Goal: Task Accomplishment & Management: Manage account settings

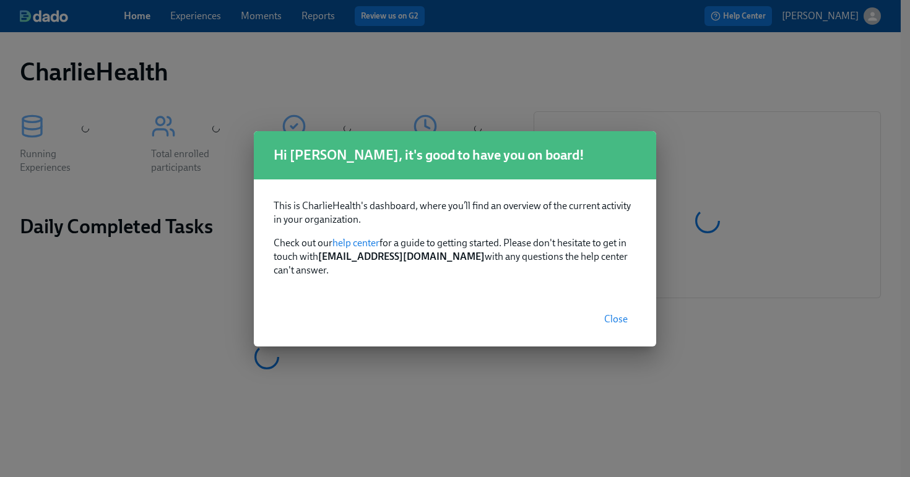
click at [619, 316] on span "Close" at bounding box center [616, 319] width 24 height 12
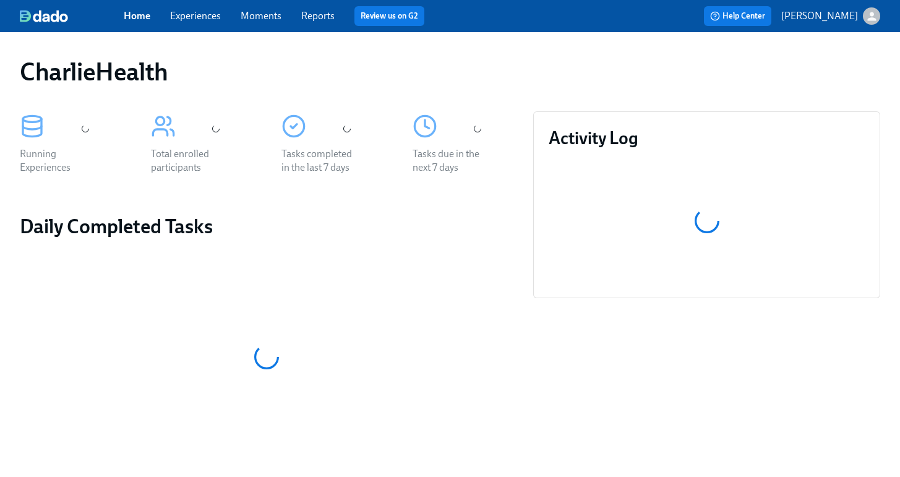
click at [203, 20] on link "Experiences" at bounding box center [195, 16] width 51 height 12
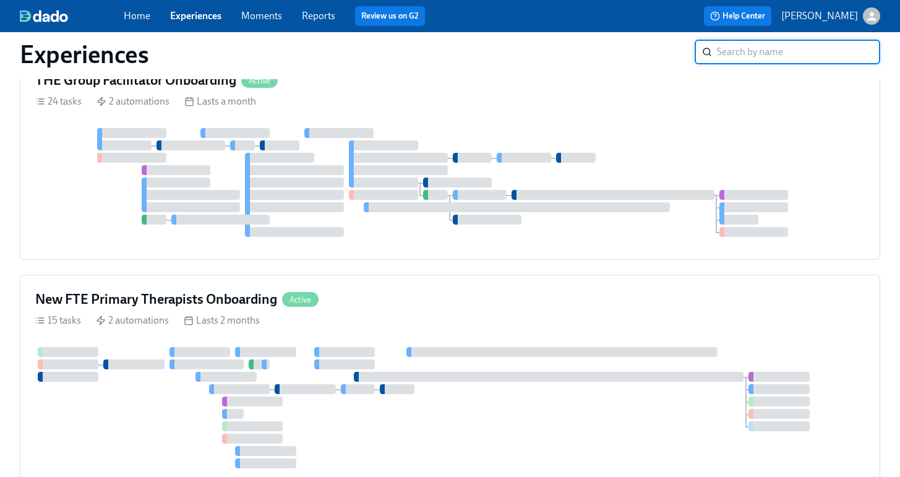
scroll to position [665, 0]
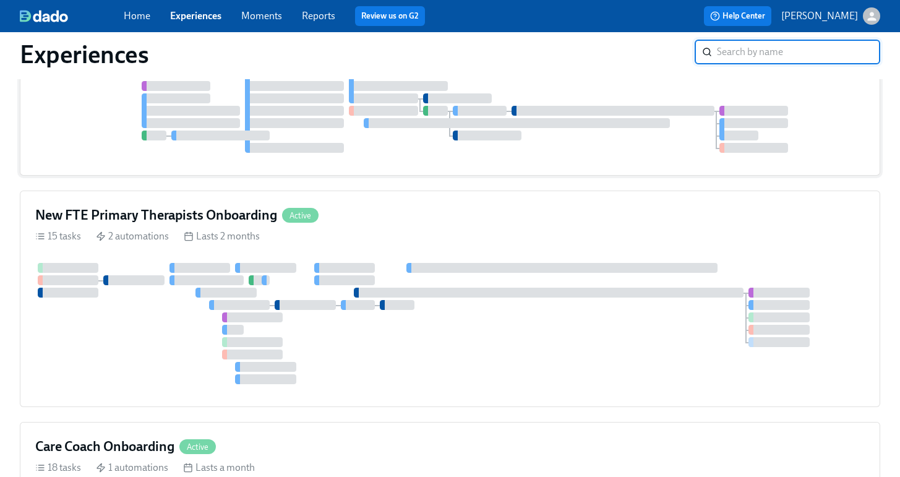
click at [443, 176] on div "THE Group Facilitator Onboarding Active 24 tasks 2 automations Lasts a month" at bounding box center [450, 74] width 861 height 204
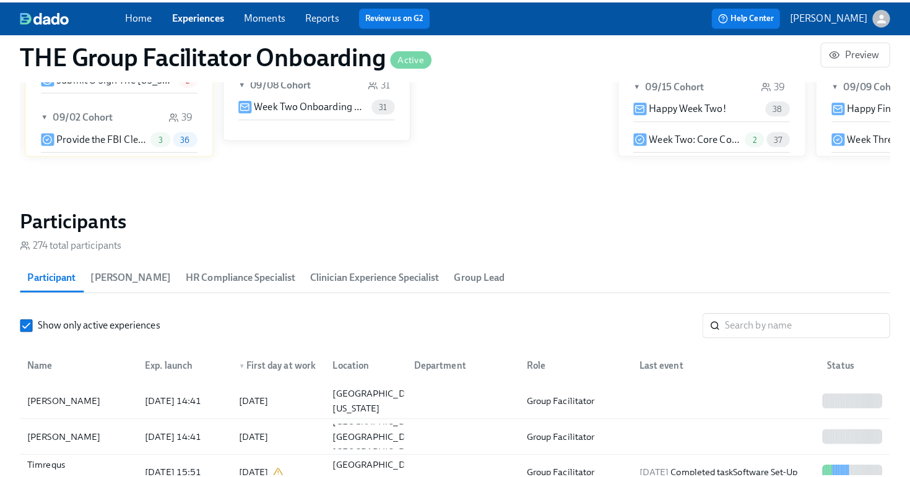
scroll to position [967, 0]
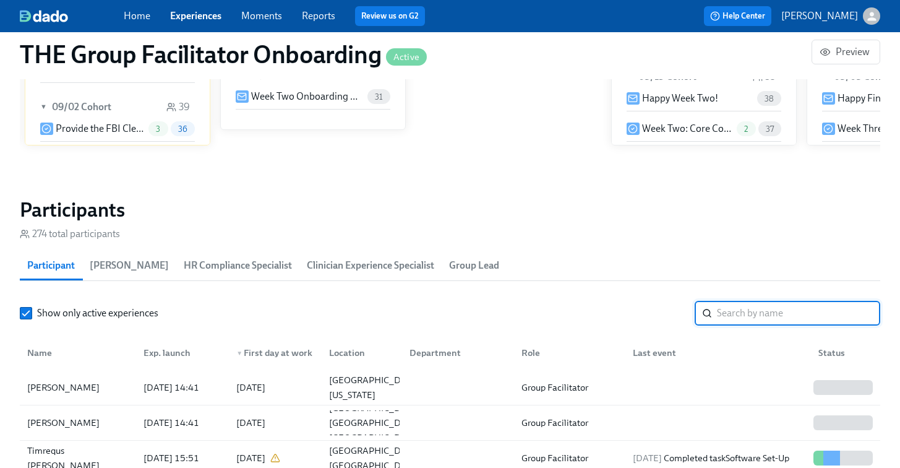
click at [741, 325] on input "search" at bounding box center [798, 313] width 163 height 25
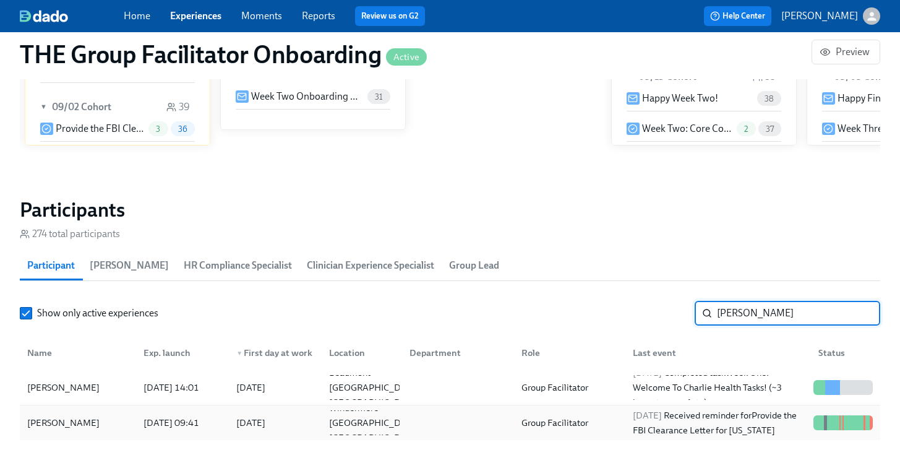
type input "tamara"
click at [92, 412] on div "Tamara Urena" at bounding box center [77, 422] width 111 height 25
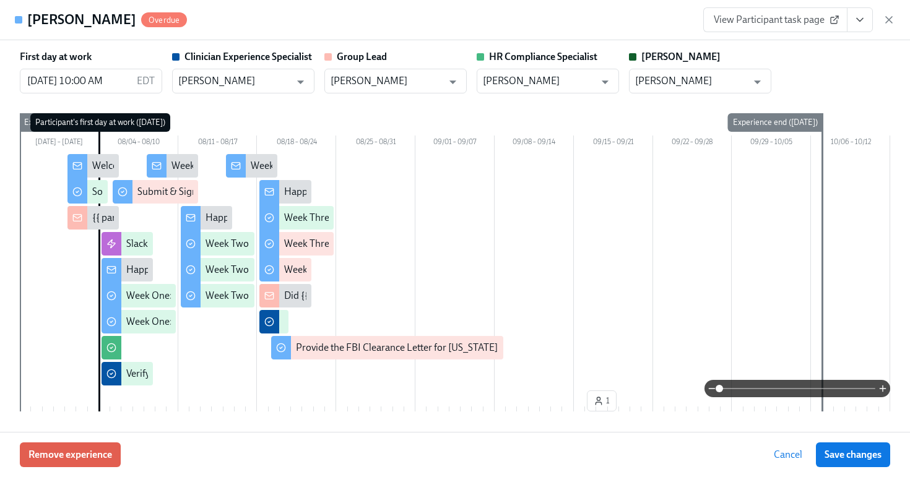
click at [862, 12] on button "View task page" at bounding box center [860, 19] width 26 height 25
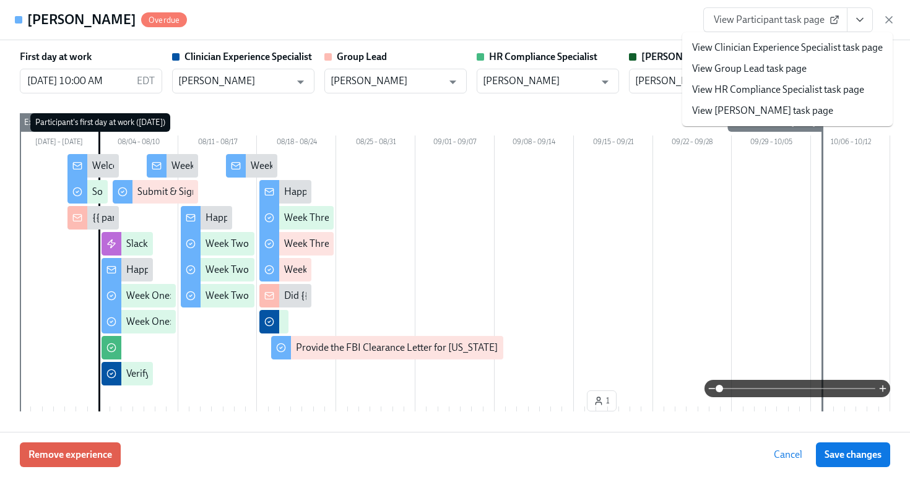
click at [760, 88] on link "View HR Compliance Specialist task page" at bounding box center [778, 90] width 172 height 14
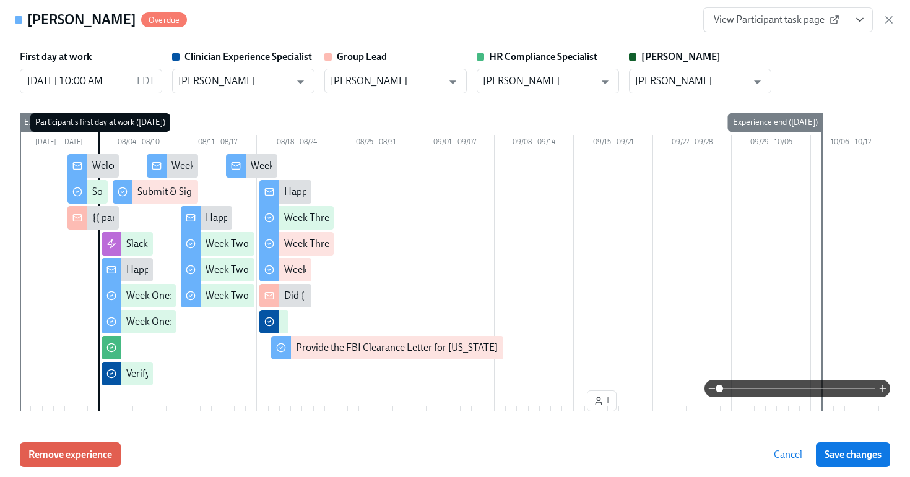
click at [822, 19] on span "View Participant task page" at bounding box center [774, 20] width 123 height 12
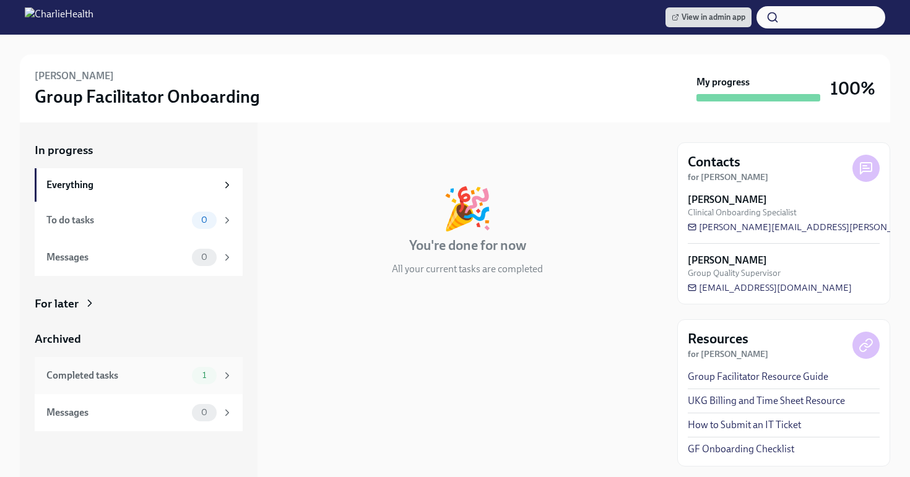
click at [138, 362] on div "Completed tasks 1" at bounding box center [139, 375] width 208 height 37
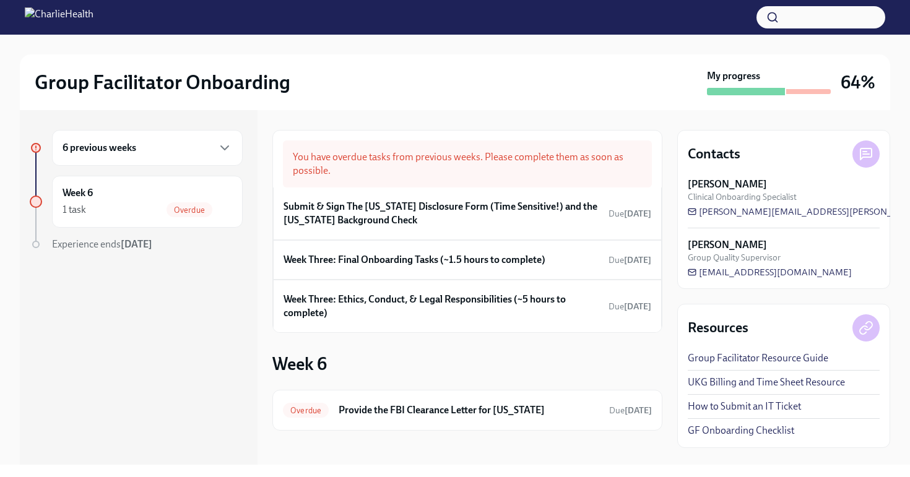
scroll to position [6, 0]
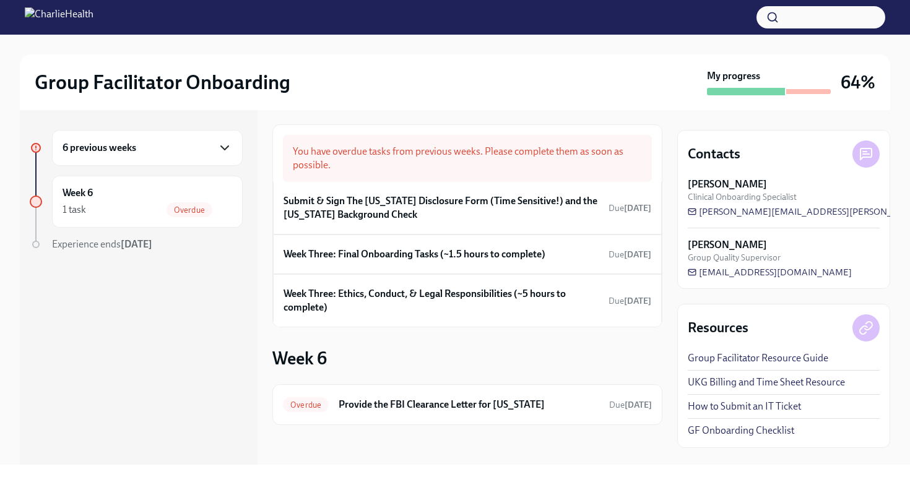
click at [218, 145] on icon "button" at bounding box center [224, 147] width 15 height 15
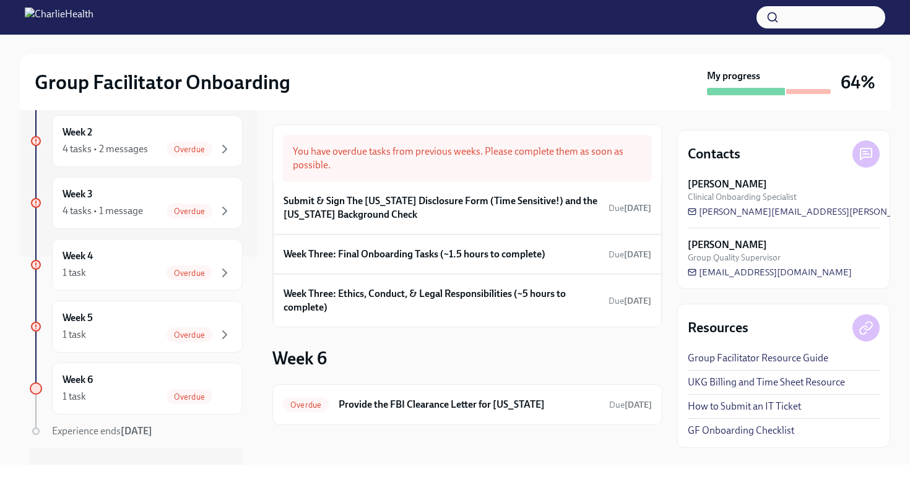
scroll to position [231, 0]
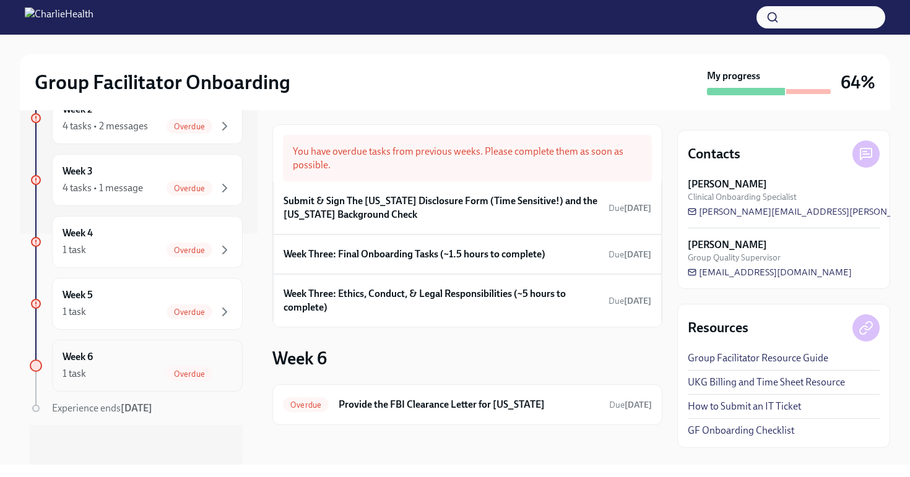
click at [144, 354] on div "Week 6 1 task Overdue" at bounding box center [147, 365] width 170 height 31
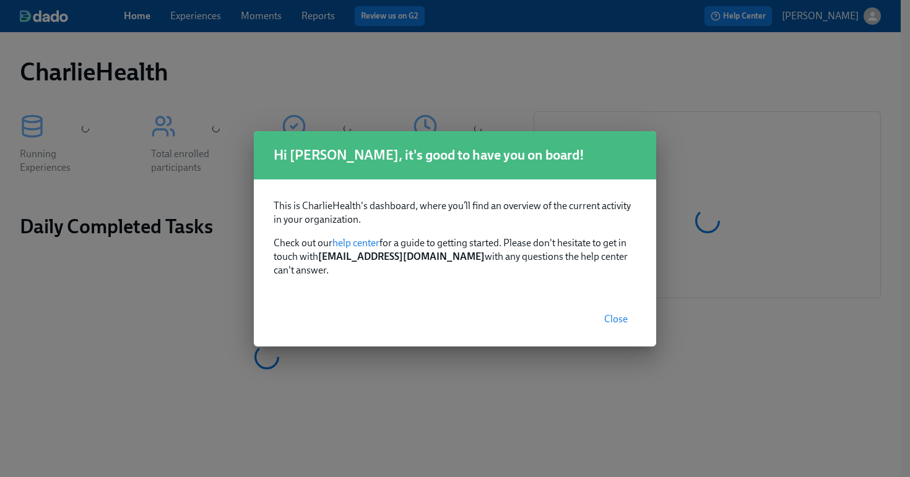
click at [617, 313] on span "Close" at bounding box center [616, 319] width 24 height 12
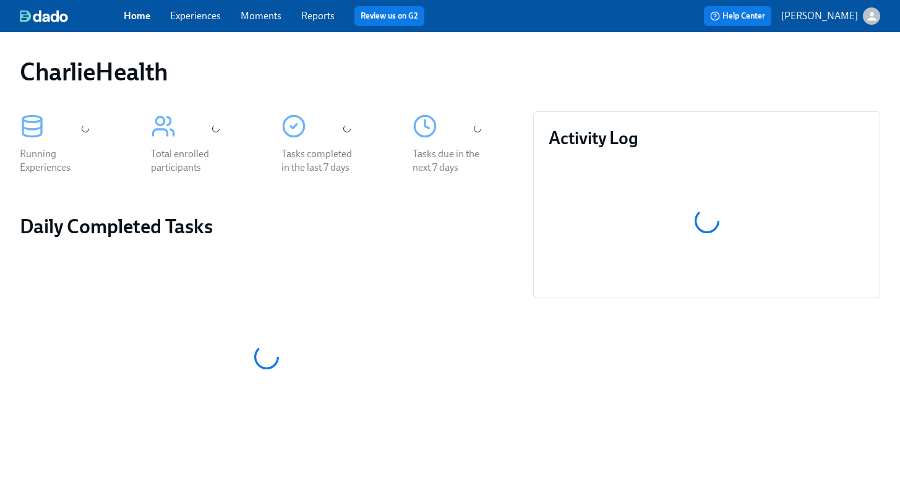
click at [202, 17] on link "Experiences" at bounding box center [195, 16] width 51 height 12
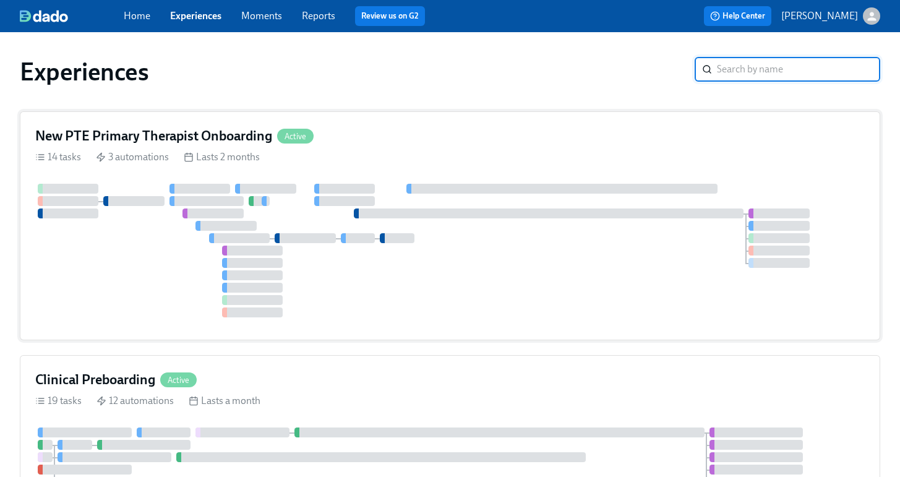
scroll to position [215, 0]
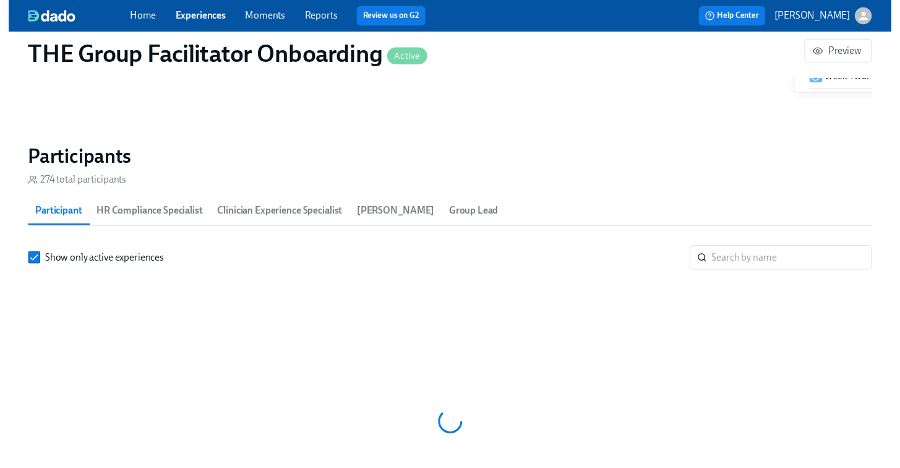
scroll to position [1061, 0]
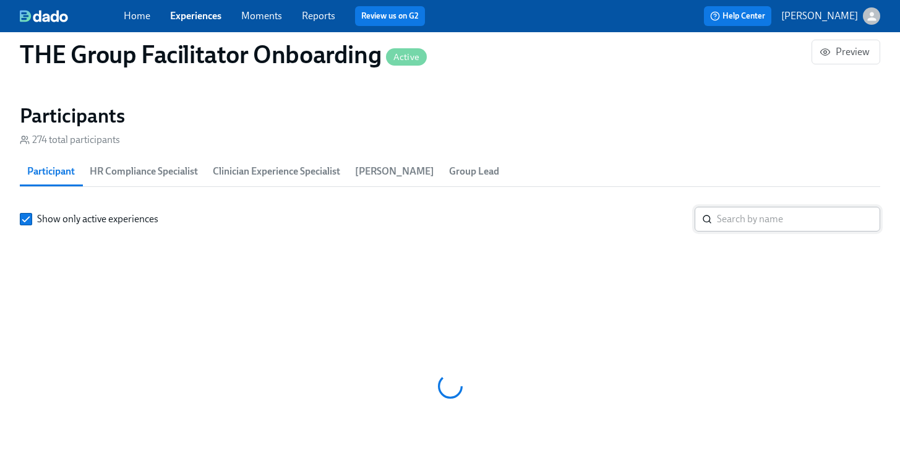
click at [751, 213] on input "search" at bounding box center [798, 219] width 163 height 25
click at [729, 218] on input "search" at bounding box center [798, 219] width 163 height 25
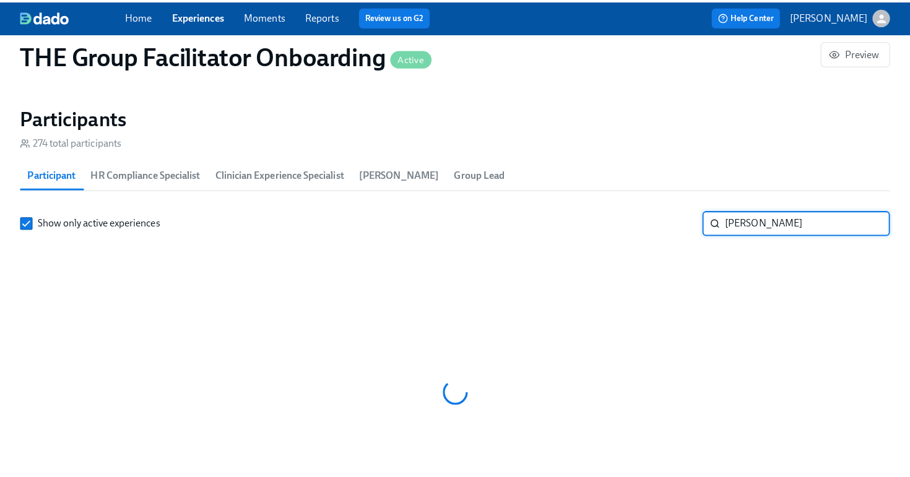
scroll to position [0, 18292]
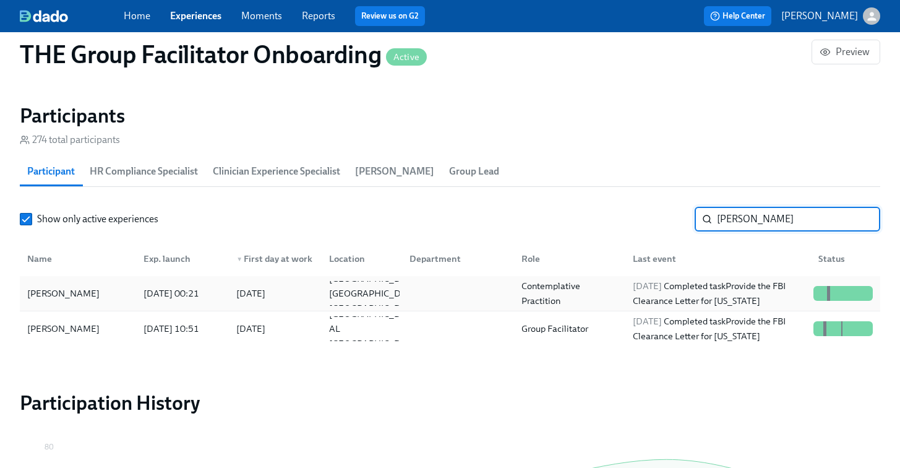
type input "briggs"
click at [87, 294] on div "Catherine Briggs" at bounding box center [63, 293] width 82 height 15
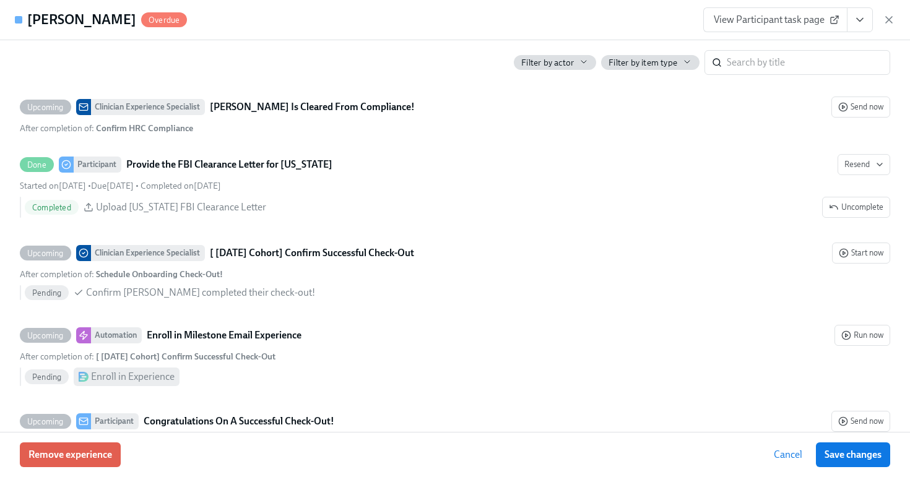
scroll to position [3265, 0]
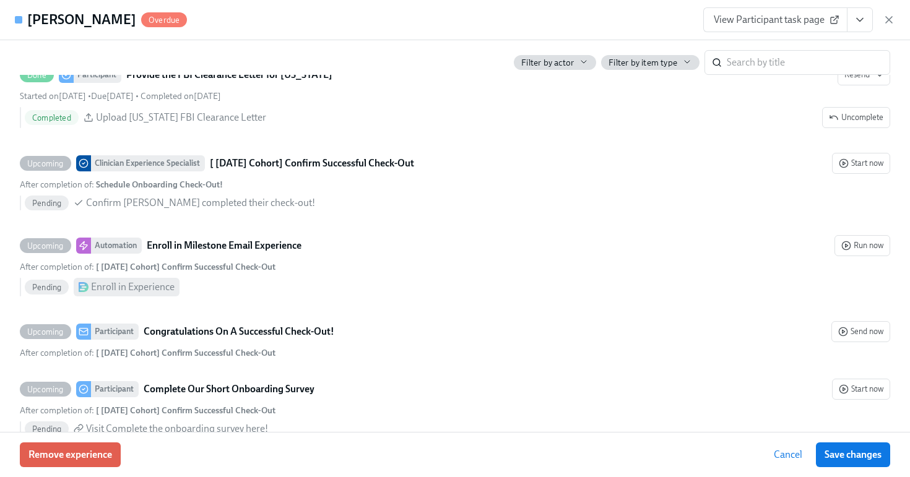
click at [771, 22] on span "View Participant task page" at bounding box center [774, 20] width 123 height 12
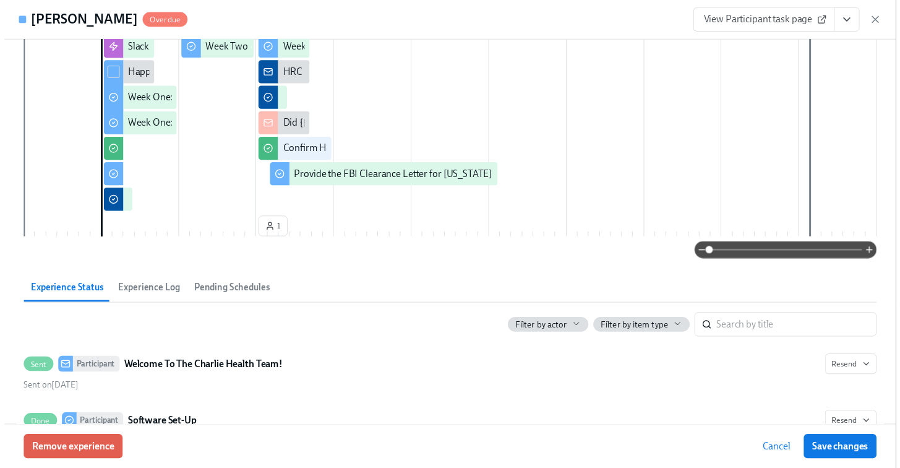
scroll to position [0, 0]
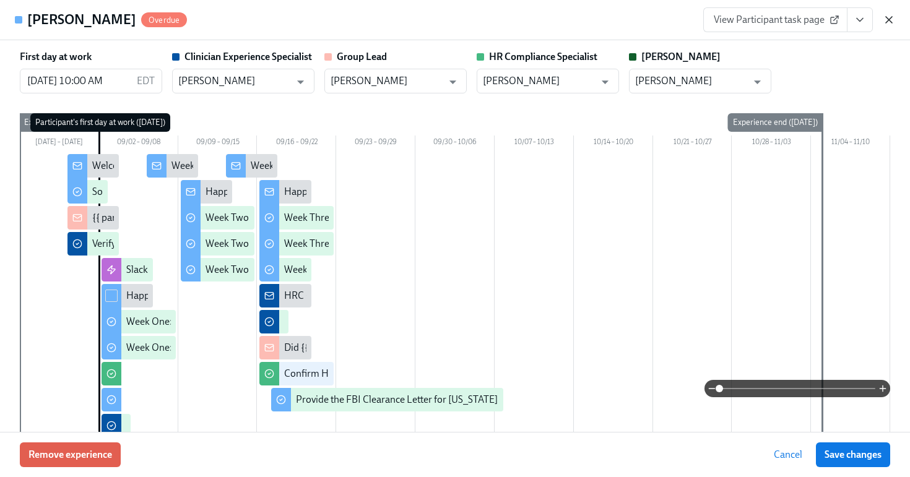
click at [887, 25] on icon "button" at bounding box center [888, 20] width 12 height 12
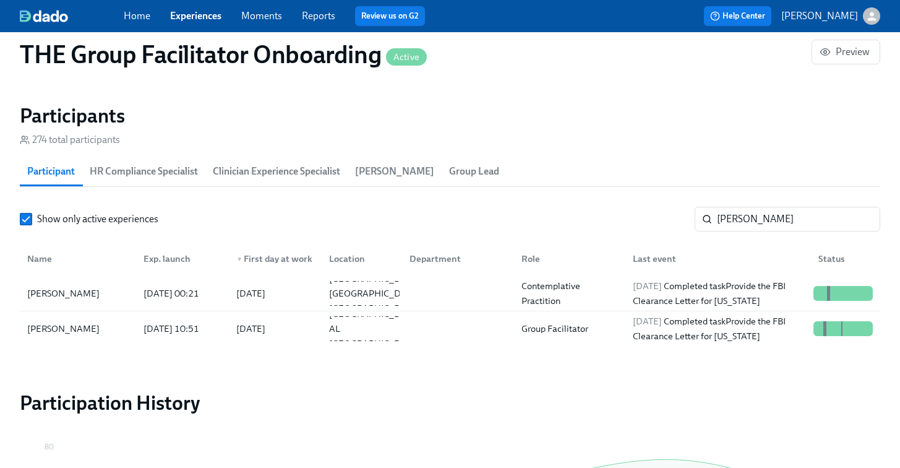
scroll to position [0, 18283]
click at [197, 22] on span "Experiences" at bounding box center [195, 16] width 51 height 14
click at [191, 17] on link "Experiences" at bounding box center [195, 16] width 51 height 12
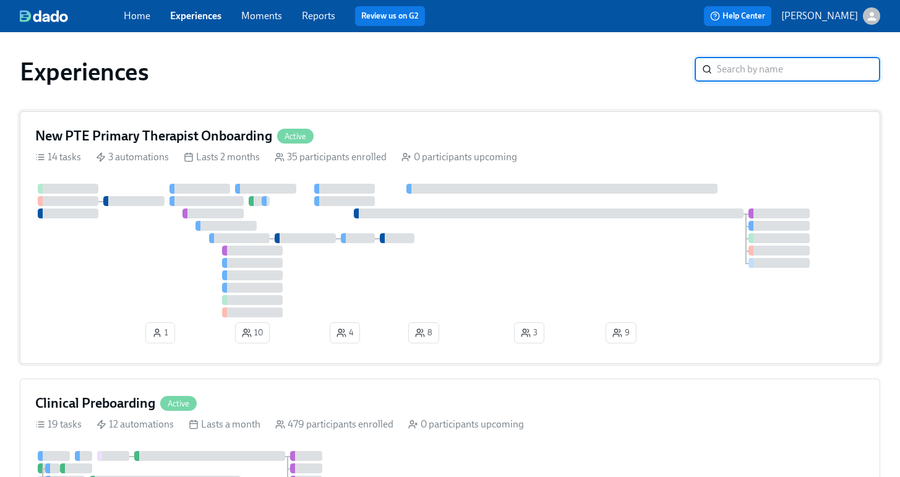
scroll to position [254, 0]
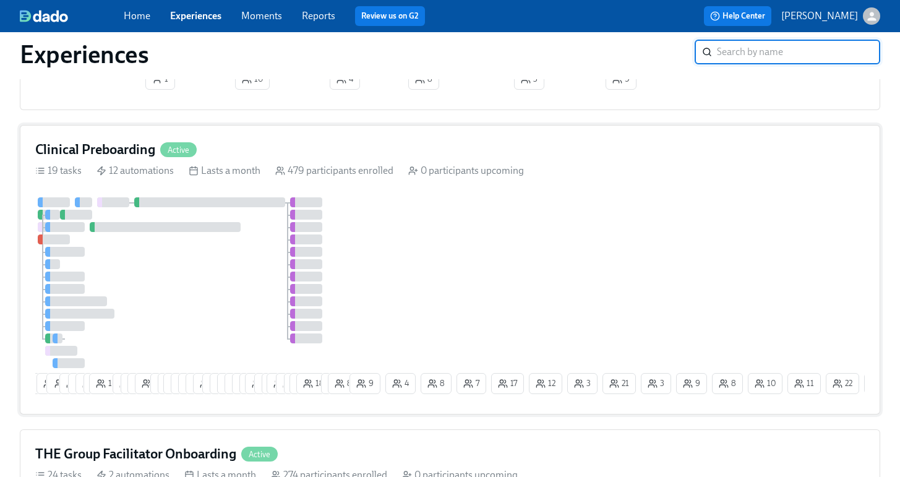
click at [202, 274] on div at bounding box center [191, 282] width 312 height 171
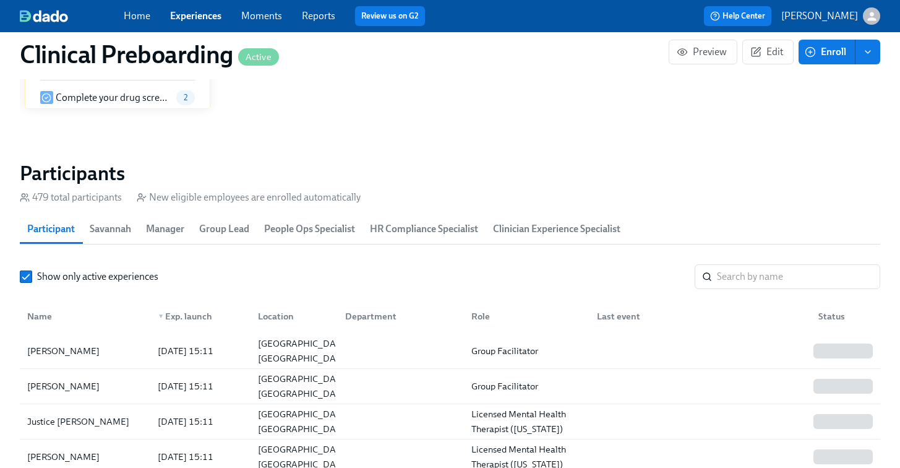
scroll to position [1338, 0]
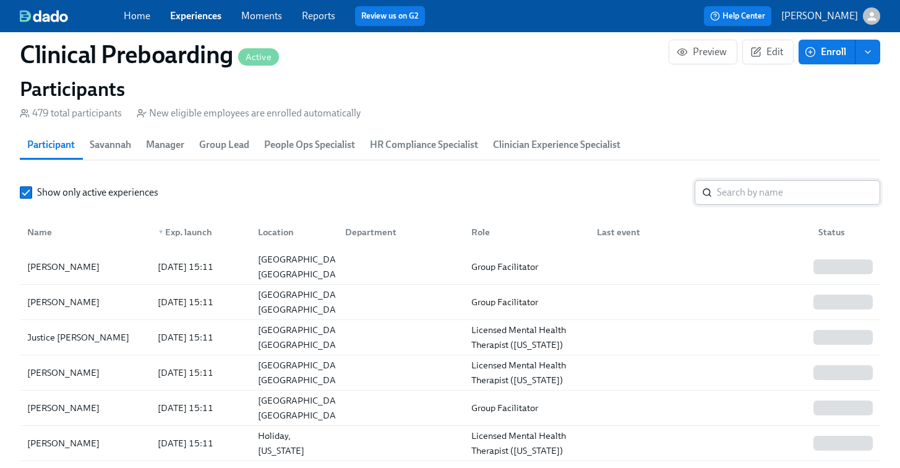
click at [770, 198] on input "search" at bounding box center [798, 192] width 163 height 25
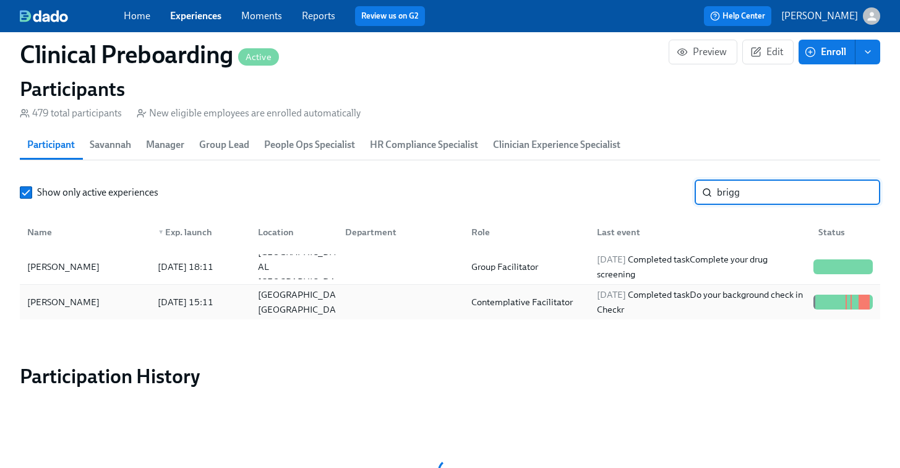
type input "brigg"
click at [99, 301] on div "Katie A. Briggs" at bounding box center [85, 302] width 126 height 25
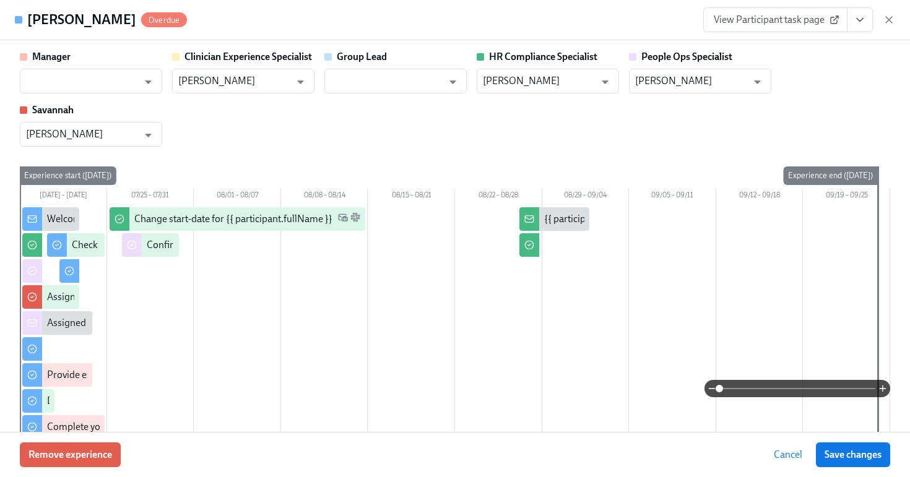
click at [817, 21] on span "View Participant task page" at bounding box center [774, 20] width 123 height 12
click at [892, 17] on icon "button" at bounding box center [888, 20] width 12 height 12
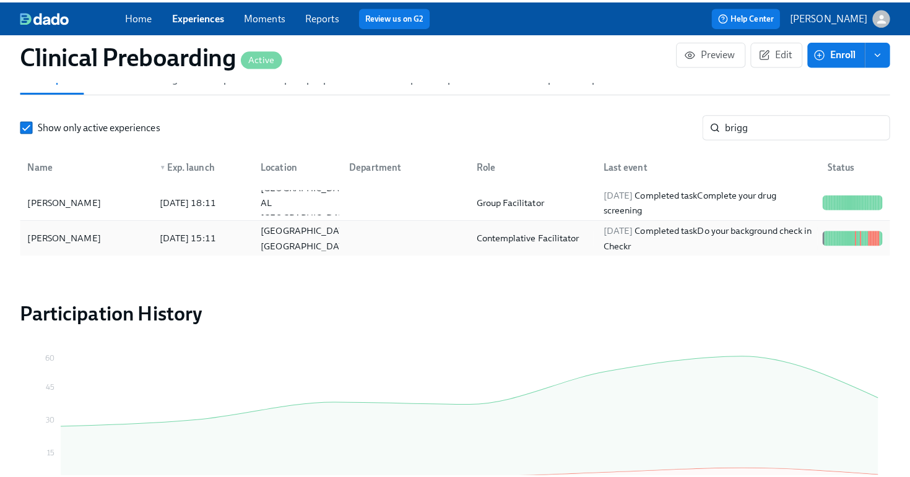
scroll to position [1407, 0]
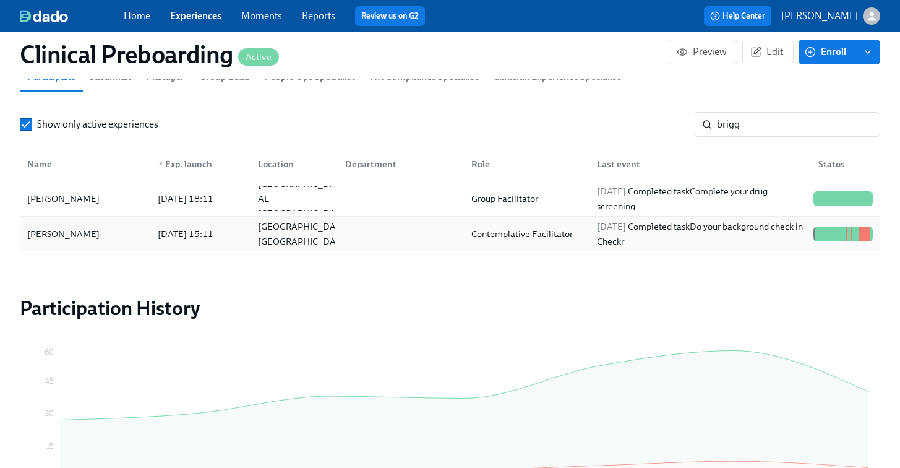
click at [421, 245] on div at bounding box center [398, 234] width 126 height 25
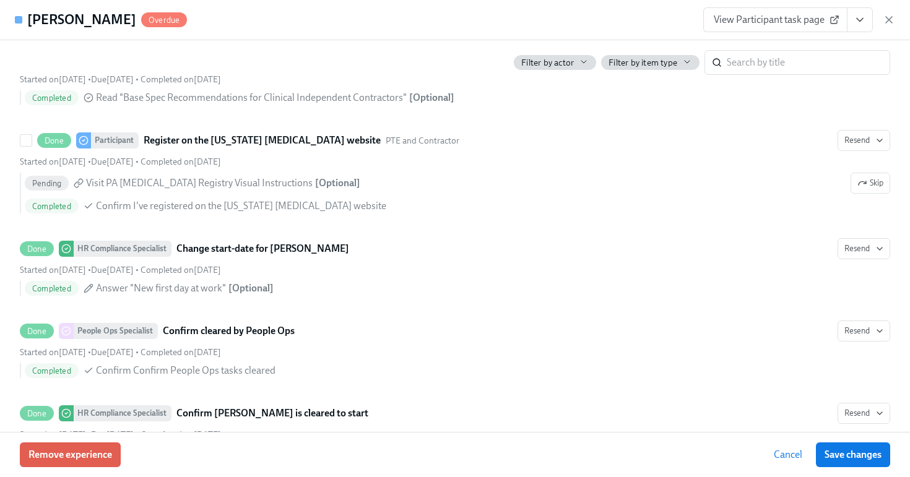
scroll to position [2459, 0]
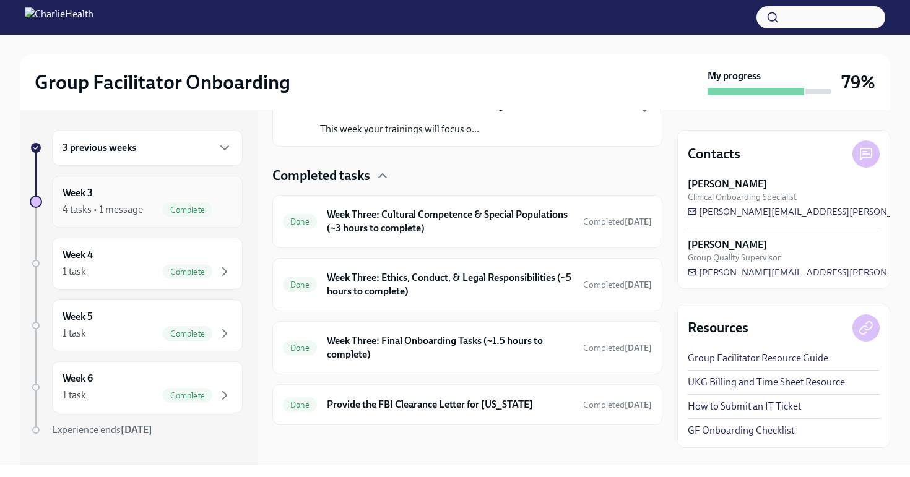
click at [127, 214] on div "4 tasks • 1 message" at bounding box center [102, 210] width 80 height 14
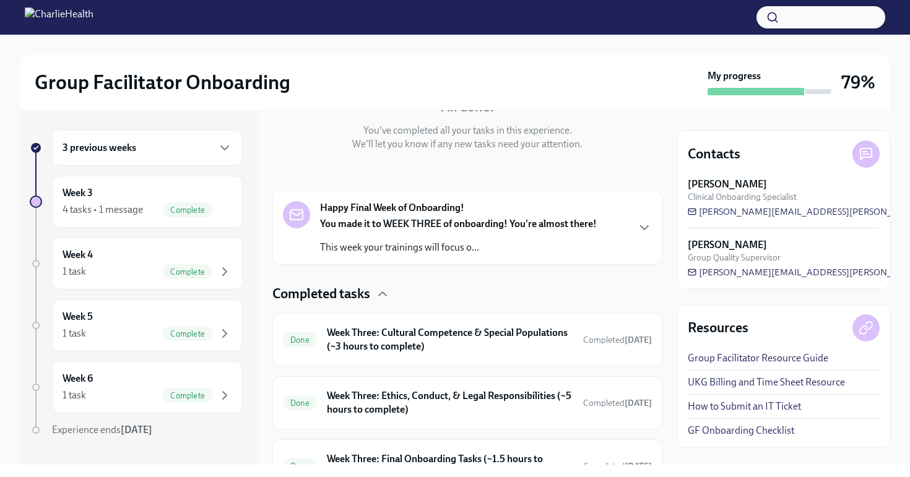
scroll to position [256, 0]
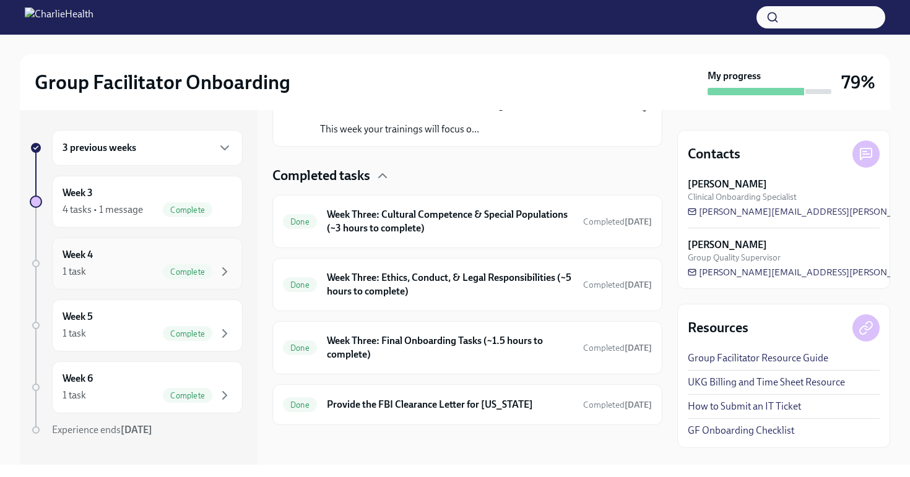
click at [108, 270] on div "1 task Complete" at bounding box center [147, 271] width 170 height 15
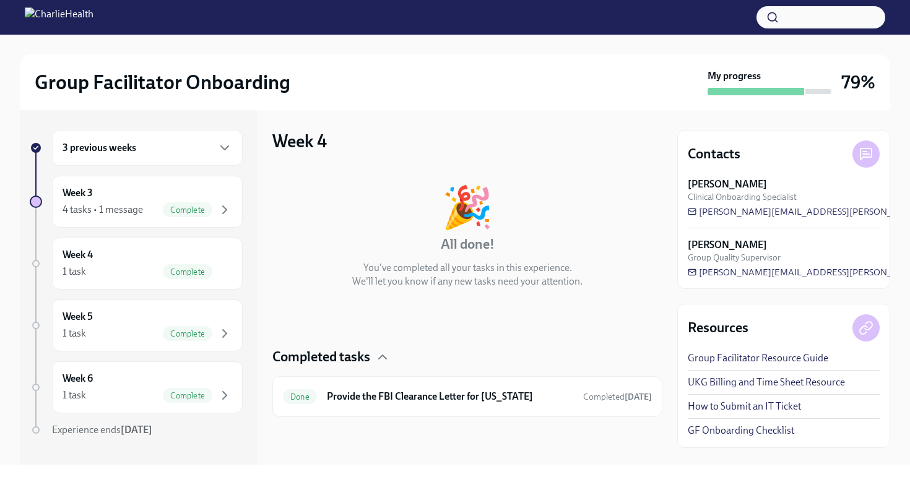
click at [136, 150] on div "3 previous weeks" at bounding box center [147, 147] width 170 height 15
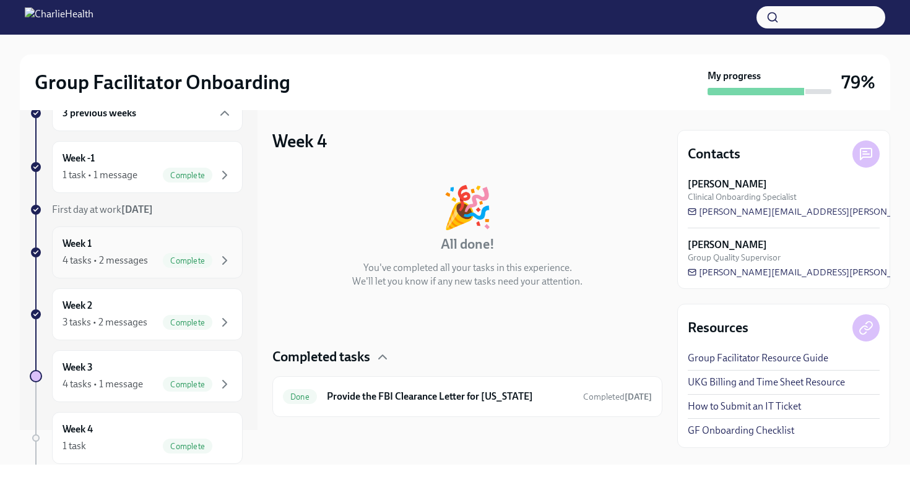
scroll to position [40, 0]
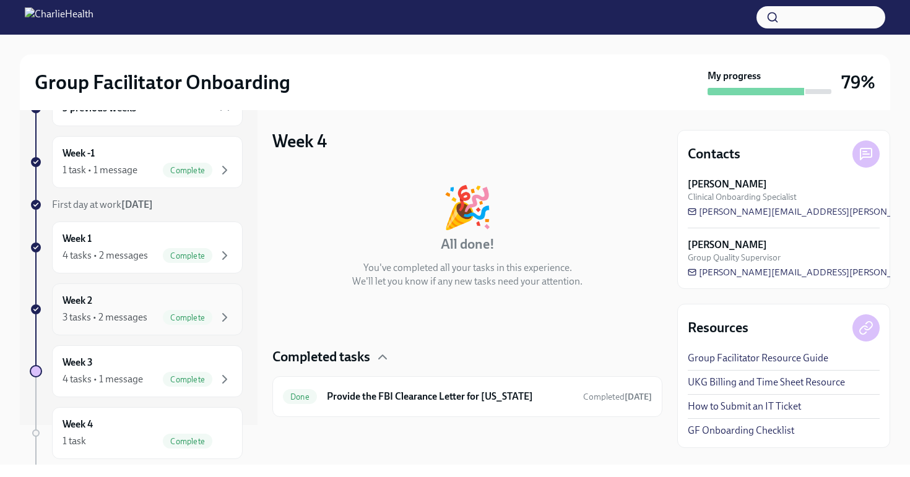
click at [105, 295] on div "Week 2 3 tasks • 2 messages Complete" at bounding box center [147, 309] width 170 height 31
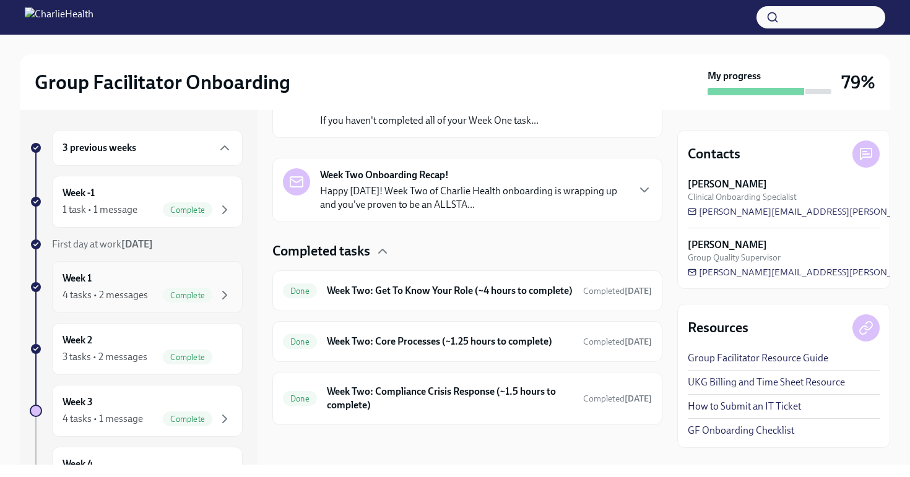
click at [116, 295] on div "4 tasks • 2 messages" at bounding box center [104, 295] width 85 height 14
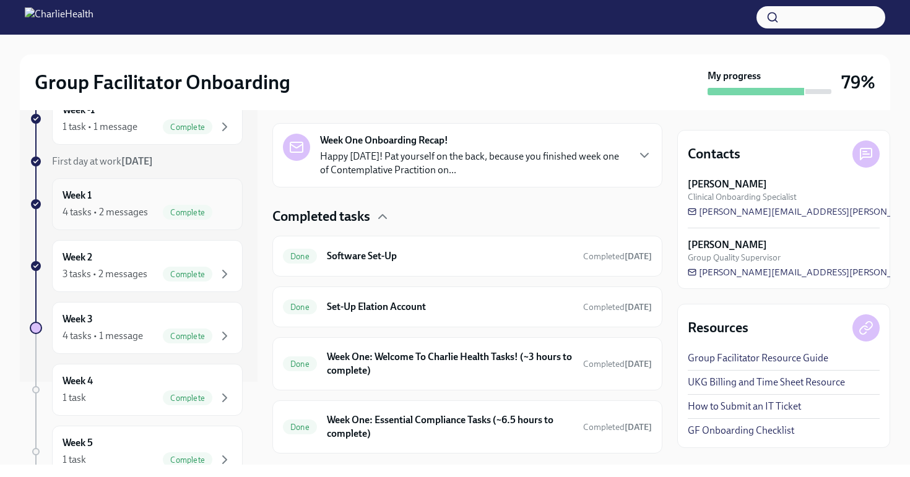
scroll to position [101, 0]
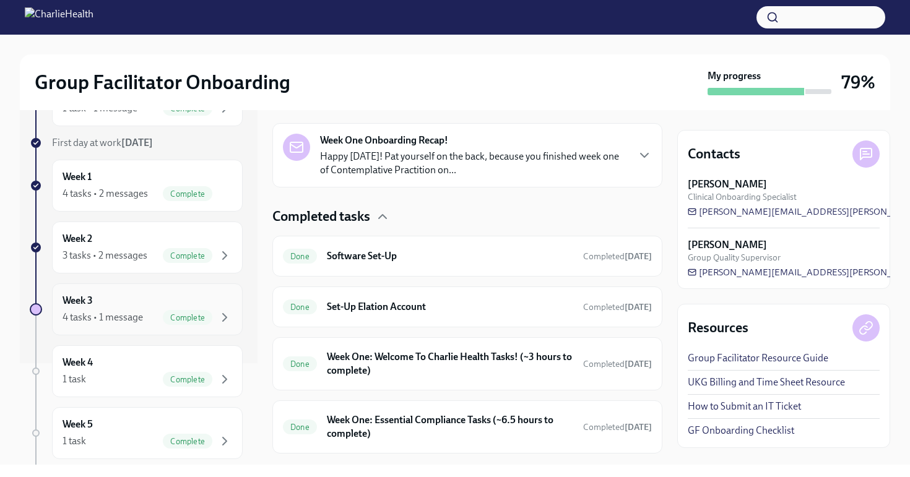
click at [116, 312] on div "4 tasks • 1 message" at bounding box center [102, 318] width 80 height 14
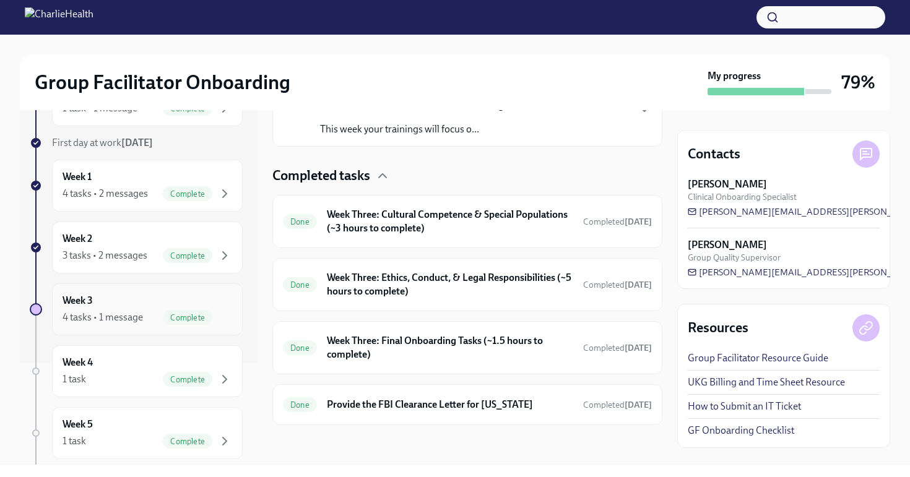
scroll to position [256, 0]
click at [428, 345] on h6 "Week Three: Final Onboarding Tasks (~1.5 hours to complete)" at bounding box center [450, 347] width 246 height 27
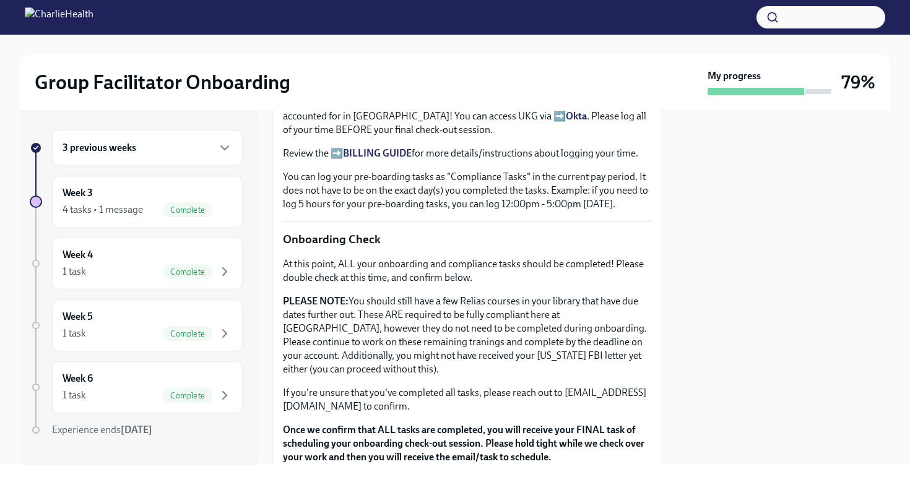
scroll to position [1026, 0]
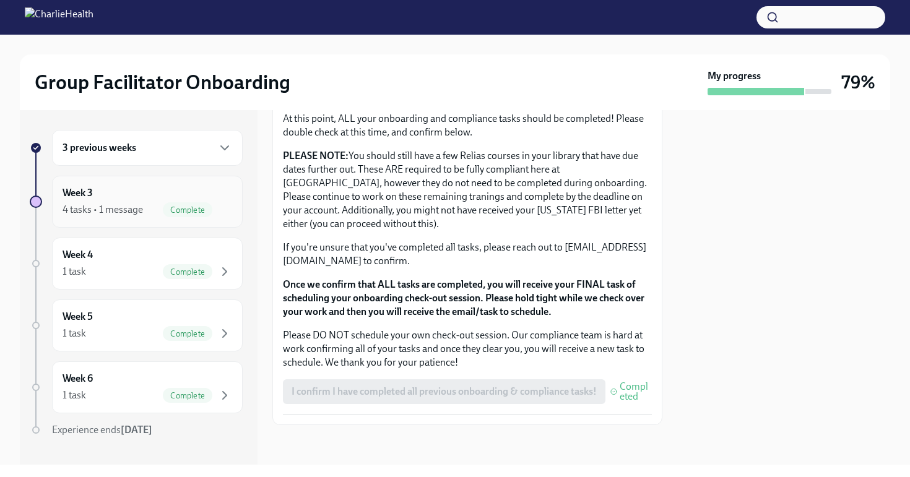
click at [135, 185] on div "Week 3 4 tasks • 1 message Complete" at bounding box center [147, 202] width 191 height 52
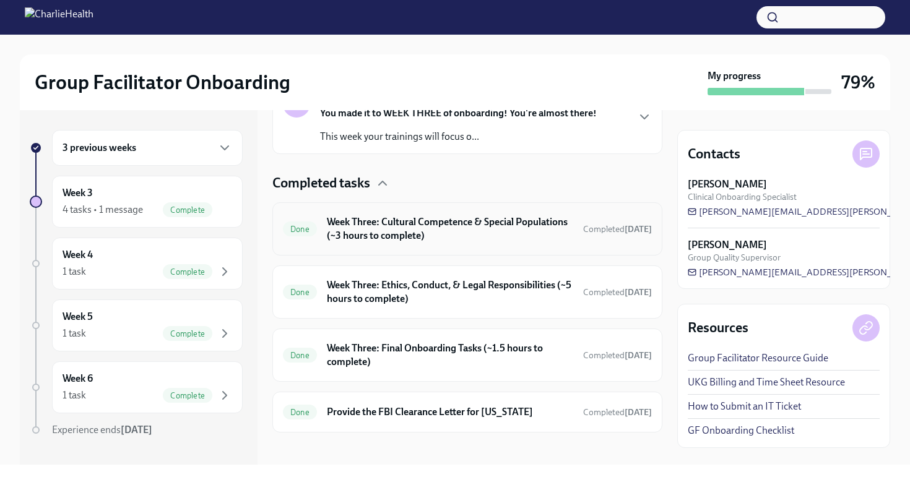
scroll to position [256, 0]
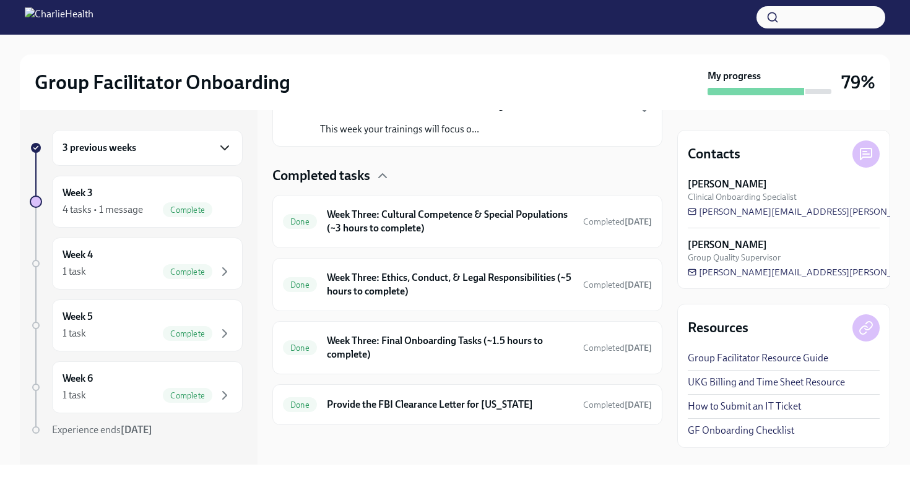
click at [217, 146] on icon "button" at bounding box center [224, 147] width 15 height 15
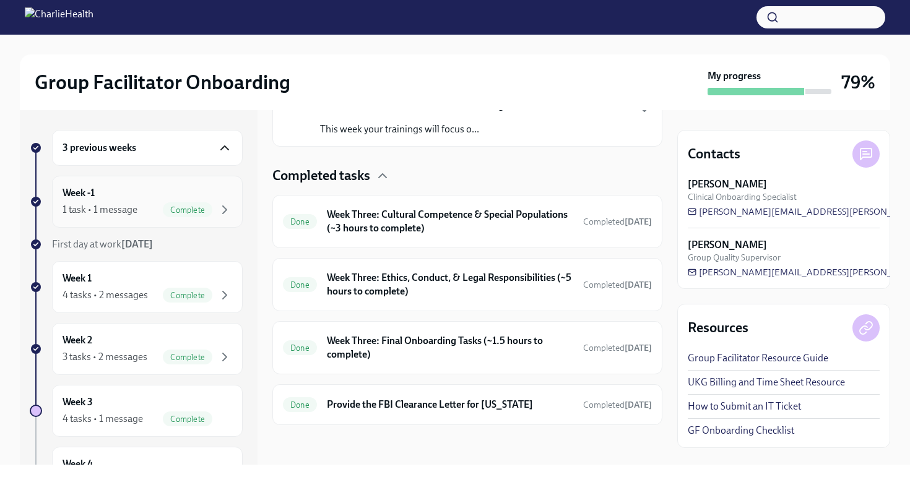
click at [151, 205] on div "1 task • 1 message Complete" at bounding box center [147, 209] width 170 height 15
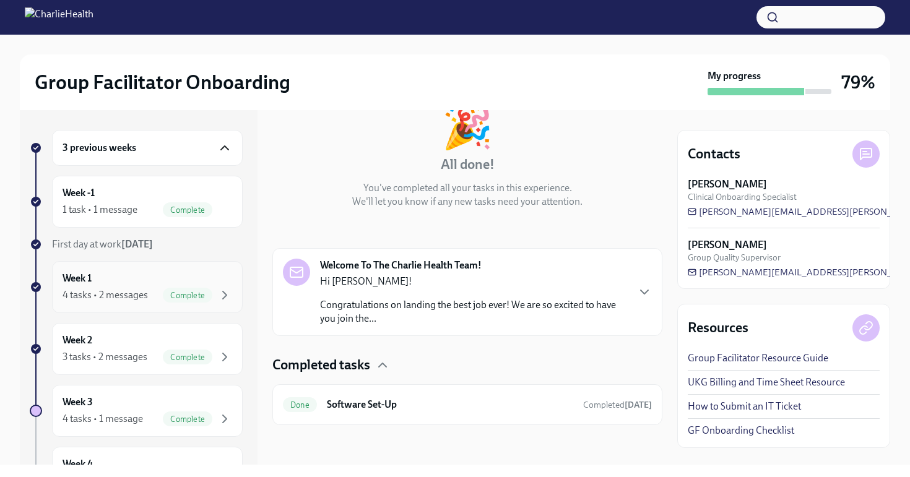
click at [102, 282] on div "Week 1 4 tasks • 2 messages Complete" at bounding box center [147, 287] width 170 height 31
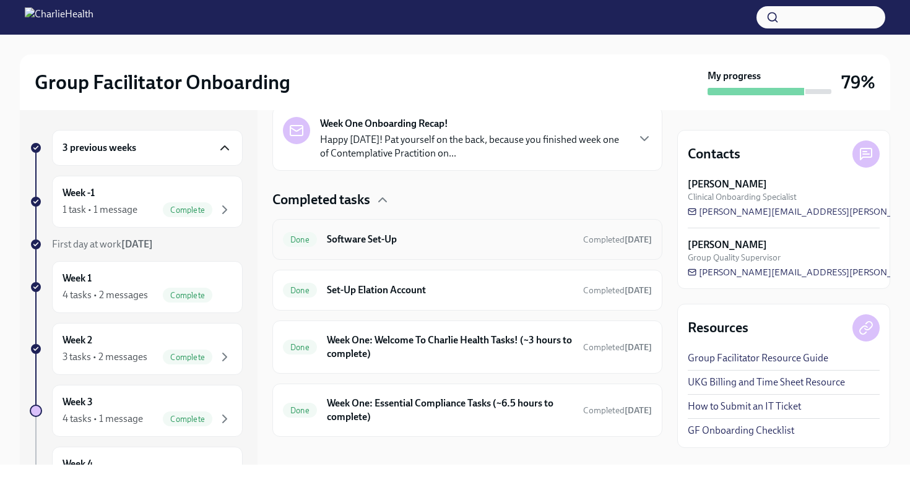
scroll to position [317, 0]
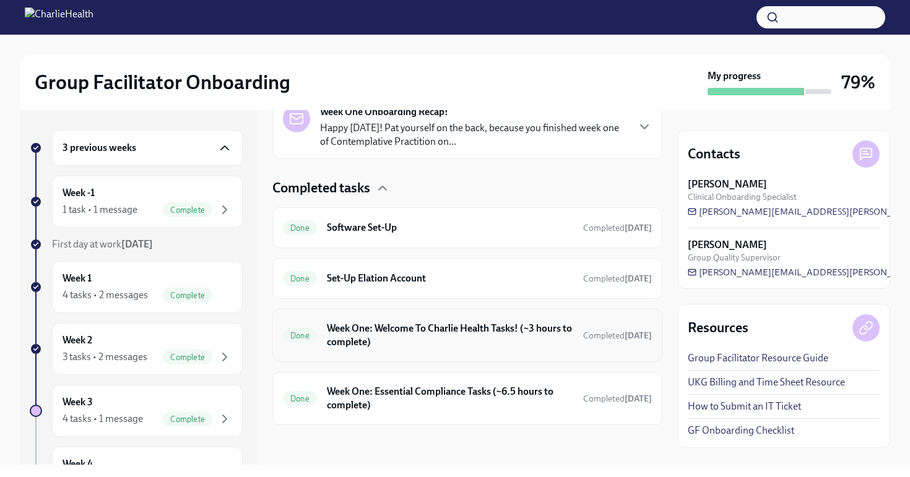
click at [447, 330] on h6 "Week One: Welcome To Charlie Health Tasks! (~3 hours to complete)" at bounding box center [450, 335] width 246 height 27
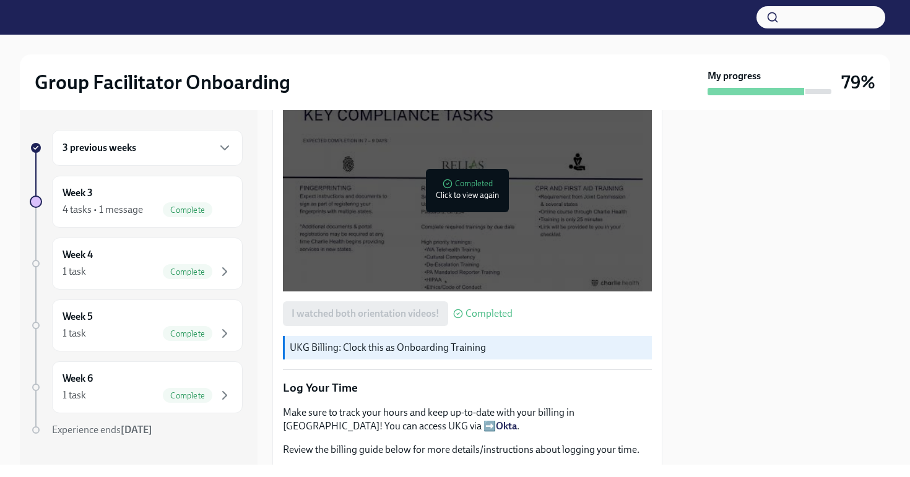
scroll to position [848, 0]
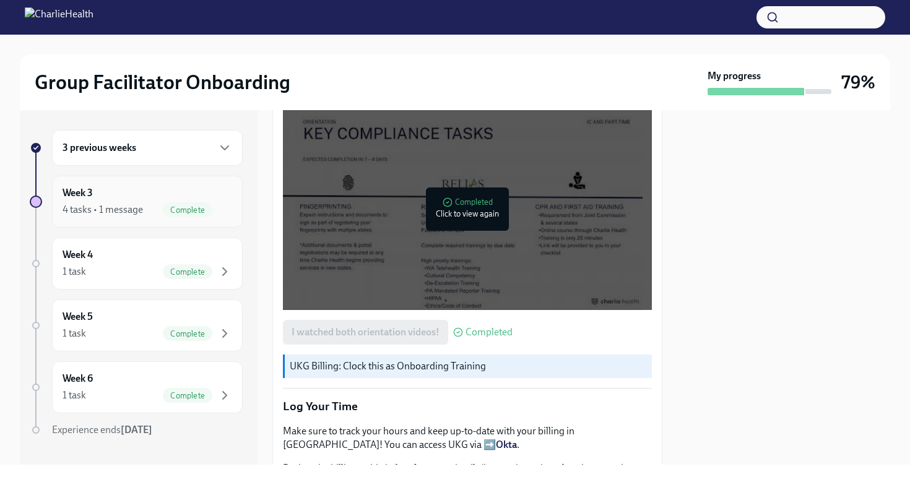
click at [148, 208] on div "4 tasks • 1 message Complete" at bounding box center [147, 209] width 170 height 15
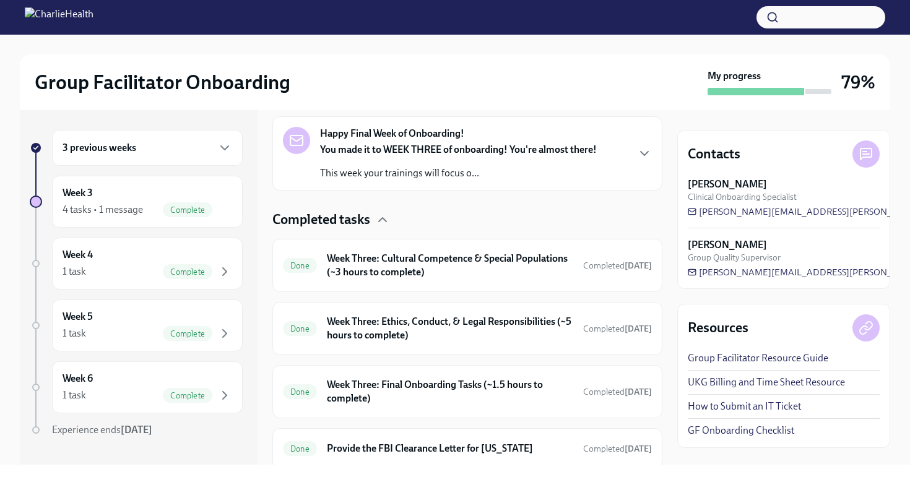
scroll to position [256, 0]
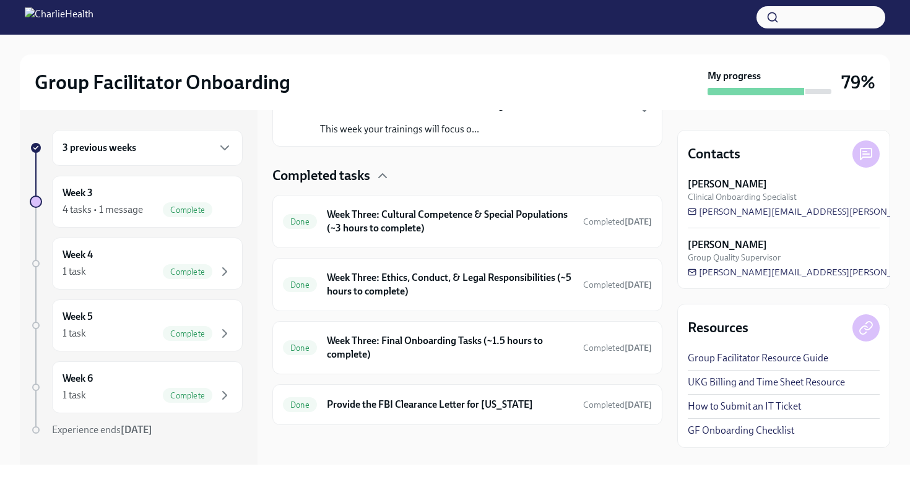
click at [184, 155] on div "3 previous weeks" at bounding box center [147, 148] width 191 height 36
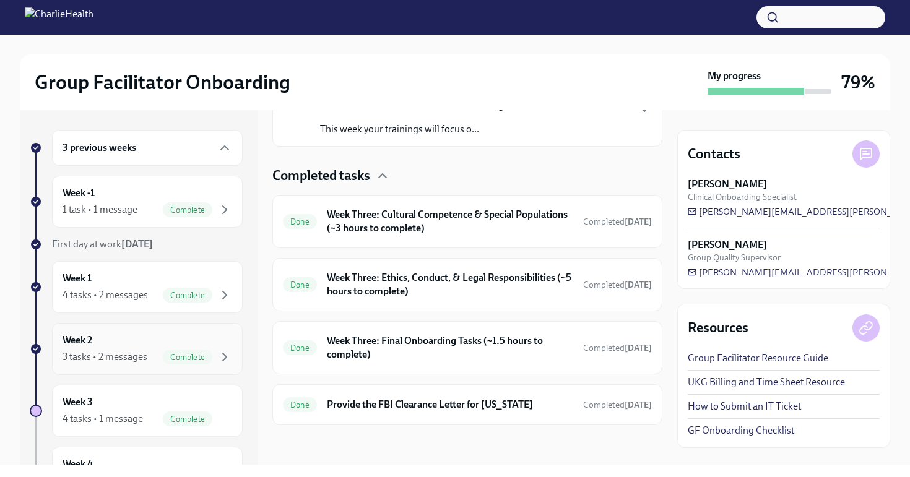
click at [121, 344] on div "Week 2 3 tasks • 2 messages Complete" at bounding box center [147, 349] width 170 height 31
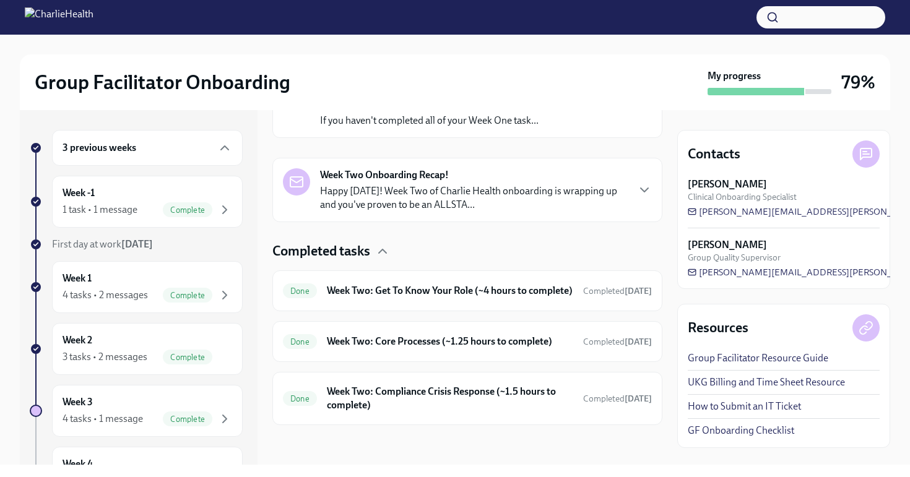
scroll to position [289, 0]
click at [420, 284] on h6 "Week Two: Get To Know Your Role (~4 hours to complete)" at bounding box center [450, 291] width 246 height 14
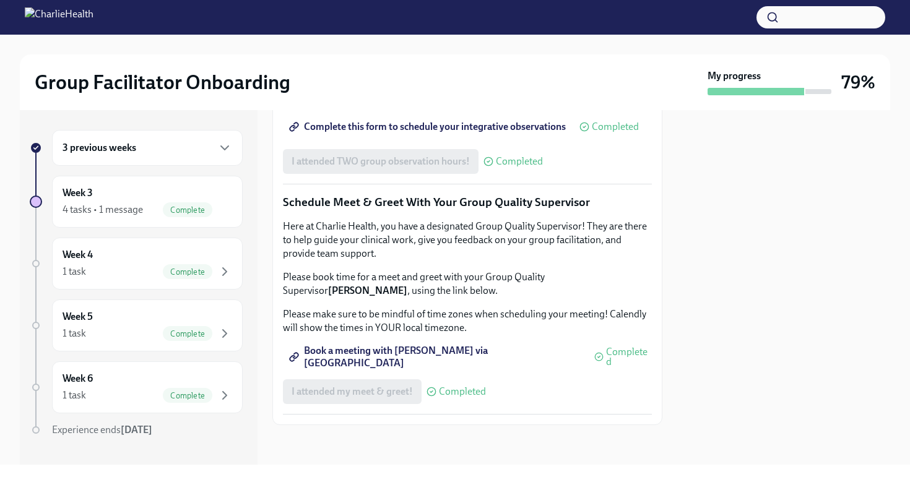
scroll to position [1199, 0]
click at [126, 209] on div "4 tasks • 1 message" at bounding box center [102, 210] width 80 height 14
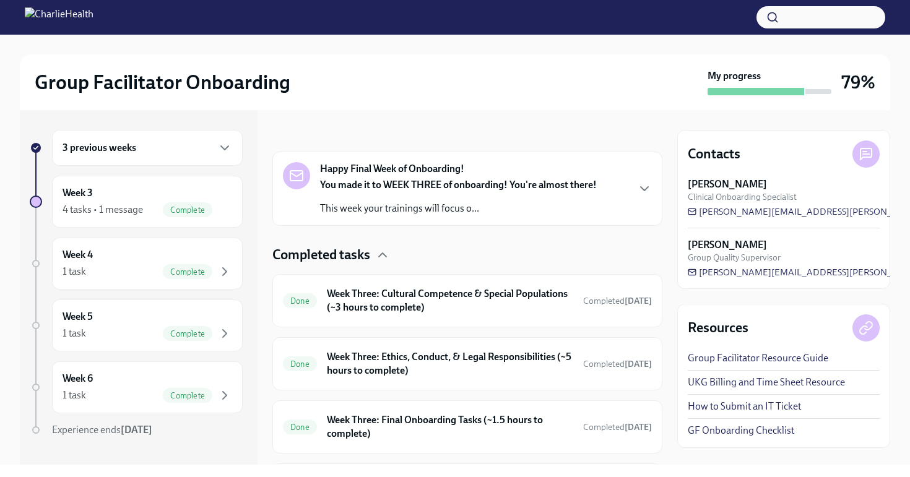
scroll to position [256, 0]
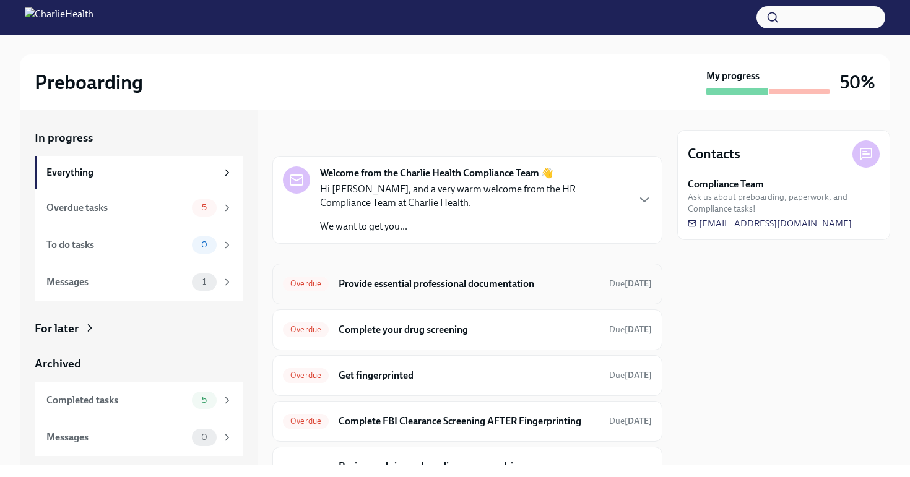
scroll to position [62, 0]
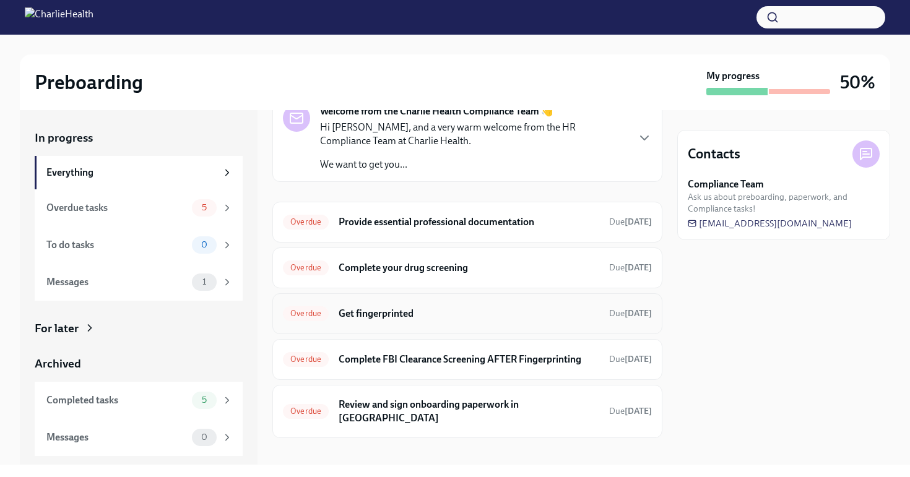
click at [391, 318] on h6 "Get fingerprinted" at bounding box center [468, 314] width 261 height 14
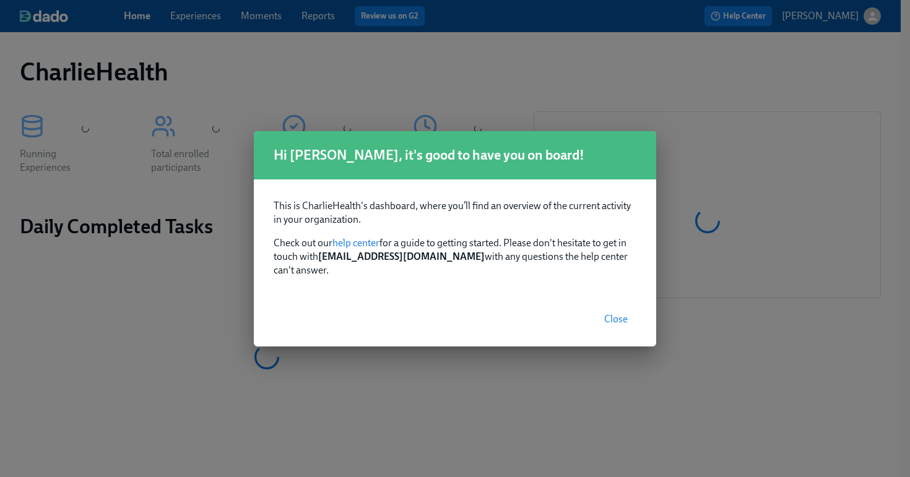
click at [609, 313] on span "Close" at bounding box center [616, 319] width 24 height 12
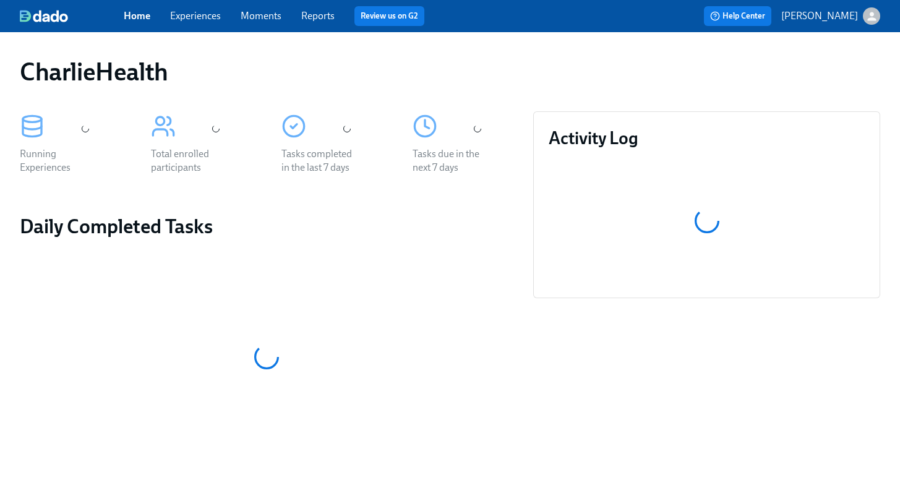
click at [214, 19] on link "Experiences" at bounding box center [195, 16] width 51 height 12
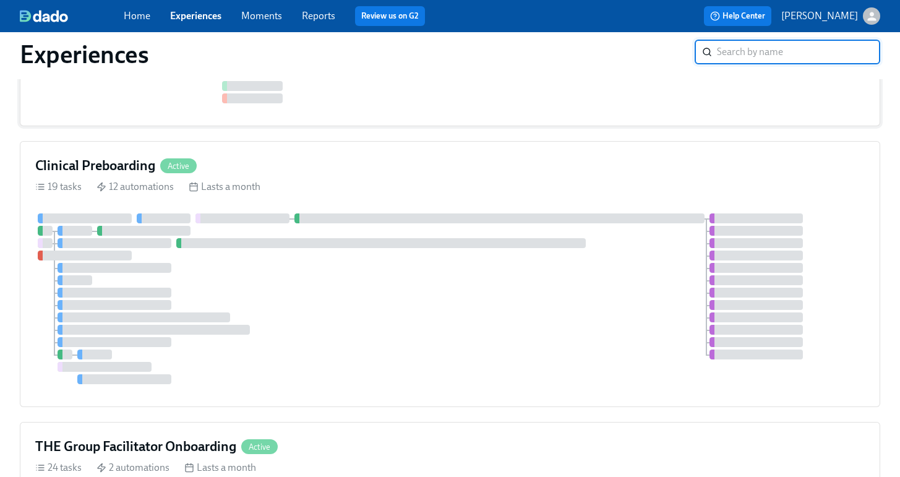
scroll to position [210, 0]
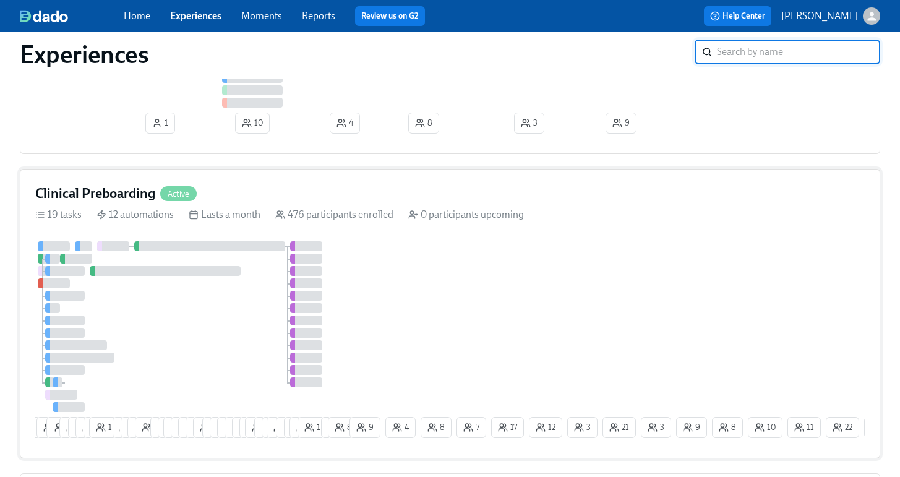
click at [630, 203] on div "Clinical Preboarding Active 19 tasks 12 automations Lasts a month 476 participa…" at bounding box center [450, 314] width 861 height 290
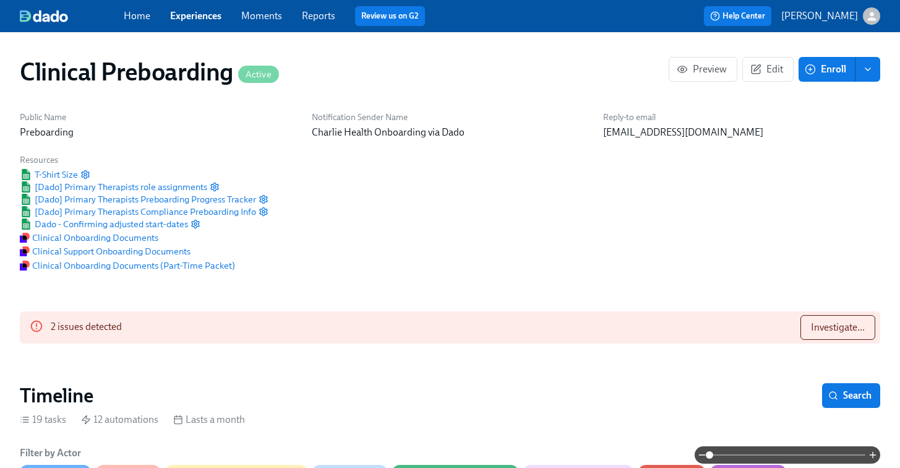
scroll to position [0, 14270]
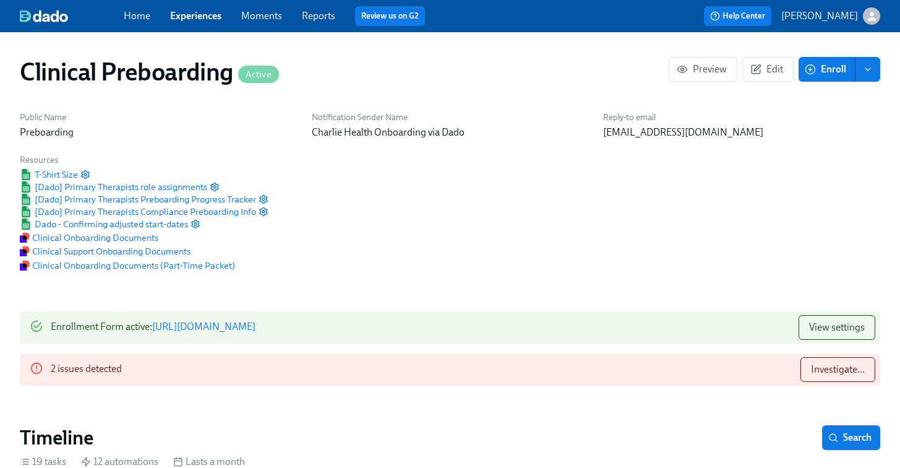
click at [455, 217] on div "Public Name Preboarding Notification Sender Name [PERSON_NAME] Health Onboardin…" at bounding box center [450, 191] width 876 height 175
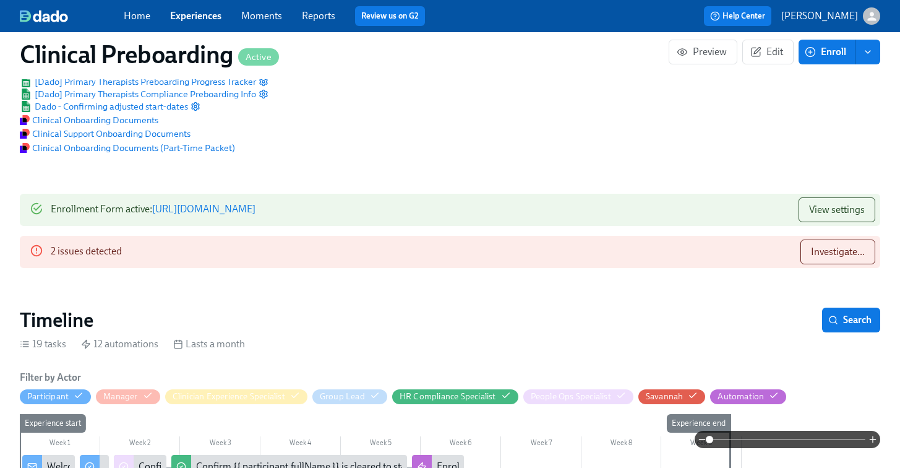
scroll to position [154, 0]
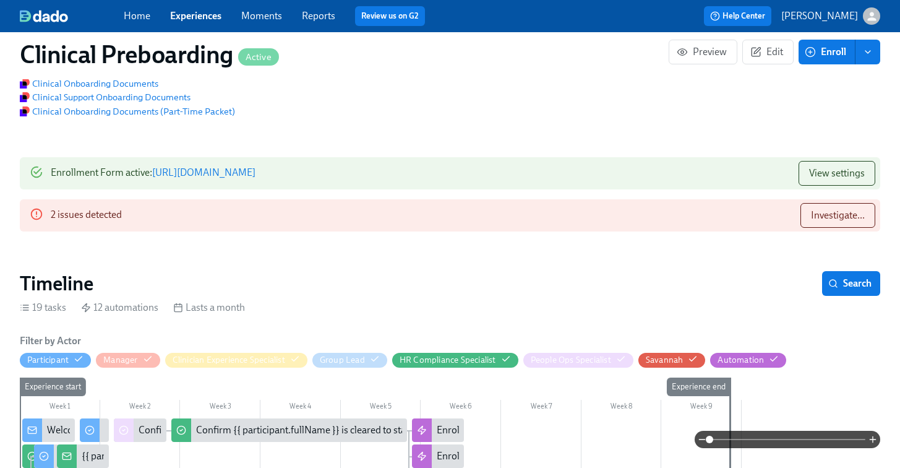
click at [190, 17] on link "Experiences" at bounding box center [195, 16] width 51 height 12
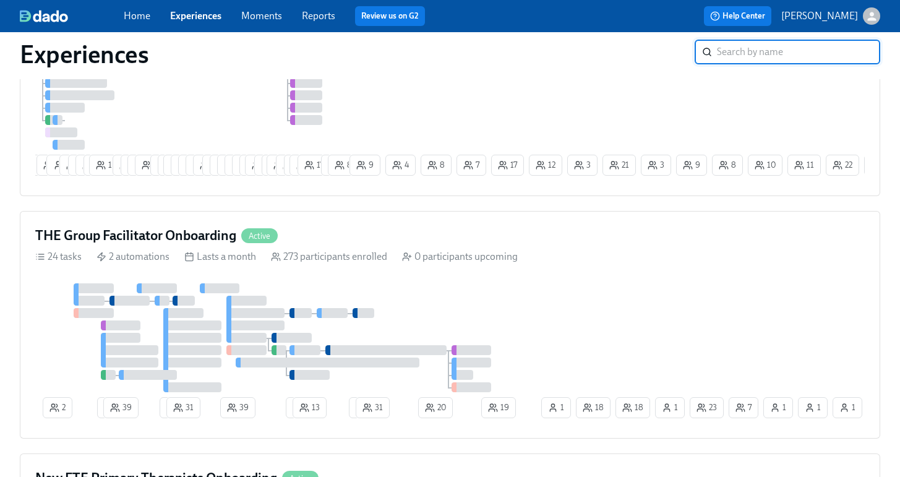
scroll to position [485, 0]
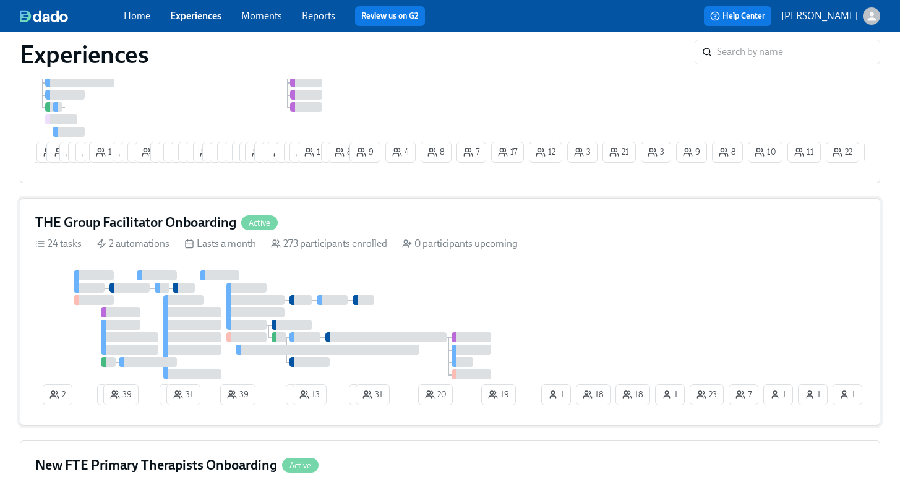
click at [373, 247] on div "273 participants enrolled" at bounding box center [329, 244] width 116 height 14
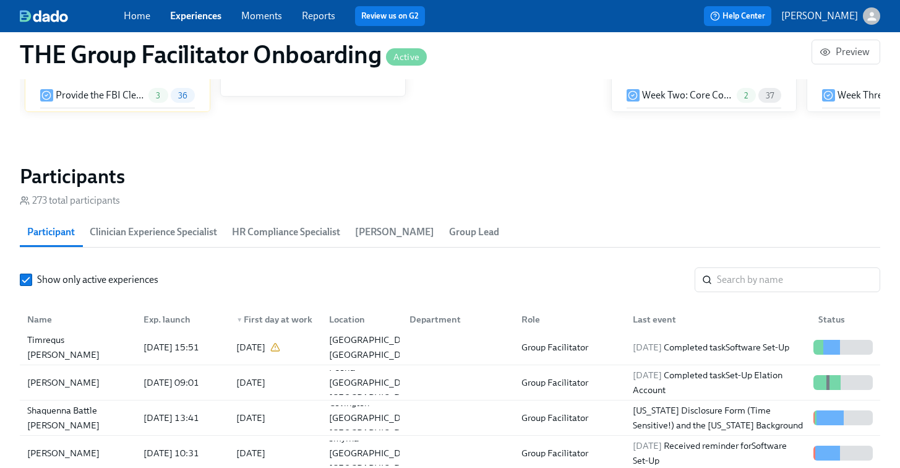
scroll to position [1001, 0]
click at [743, 277] on input "search" at bounding box center [798, 279] width 163 height 25
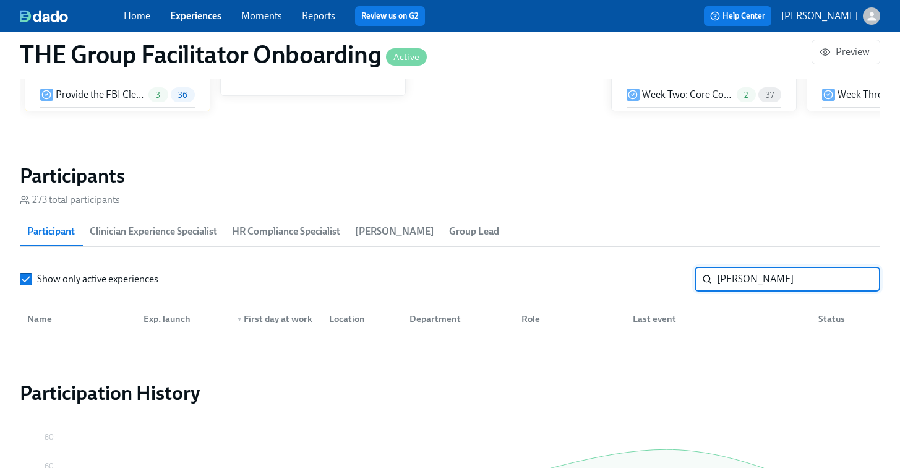
type input "tyler edge"
click at [190, 17] on link "Experiences" at bounding box center [195, 16] width 51 height 12
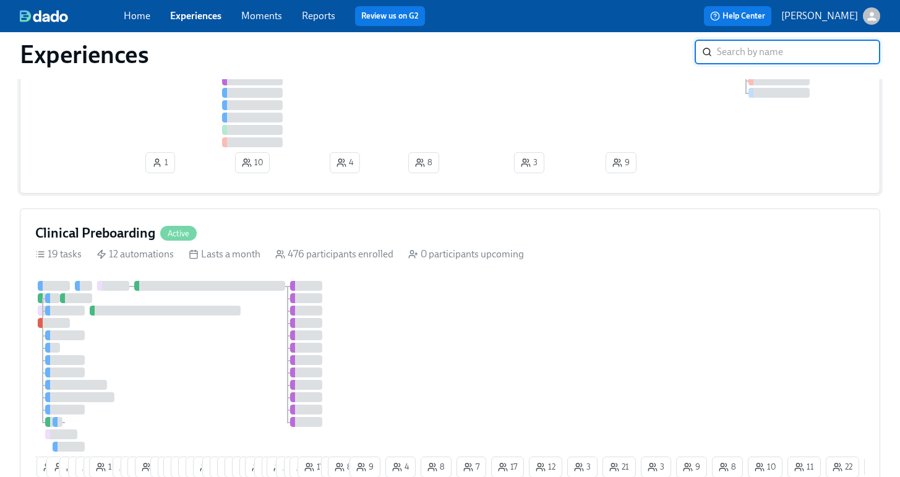
scroll to position [171, 0]
click at [439, 354] on div "10 3 18 1 12 6 6 3 14 9 1 6 8 5 3 23 22 14 11 13 3 3 4 7 3 7 25 3 2 19 6 7 11 1…" at bounding box center [450, 381] width 830 height 202
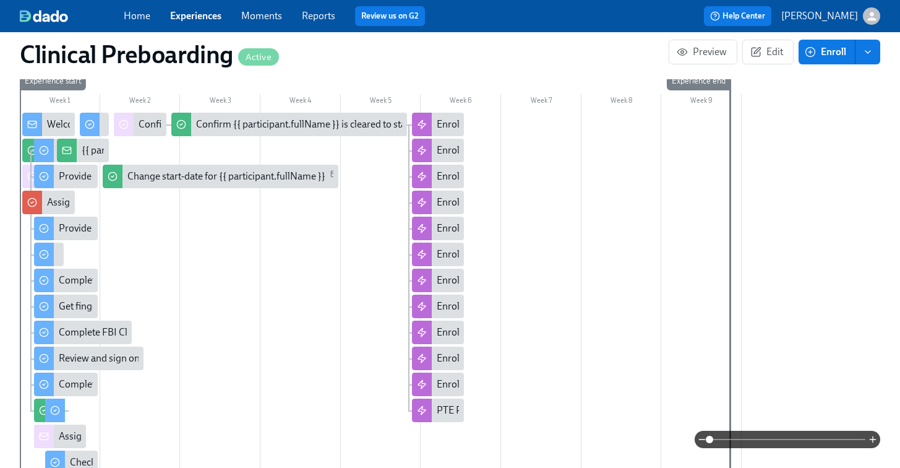
scroll to position [672, 0]
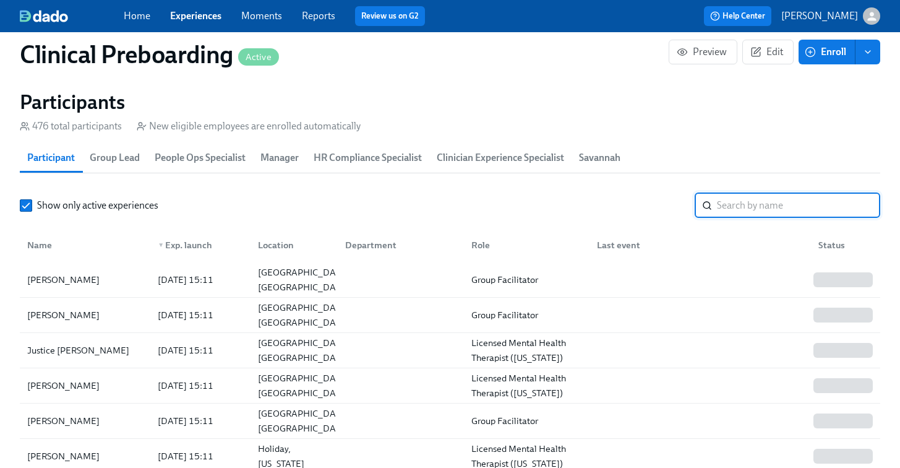
click at [759, 196] on input "search" at bounding box center [798, 205] width 163 height 25
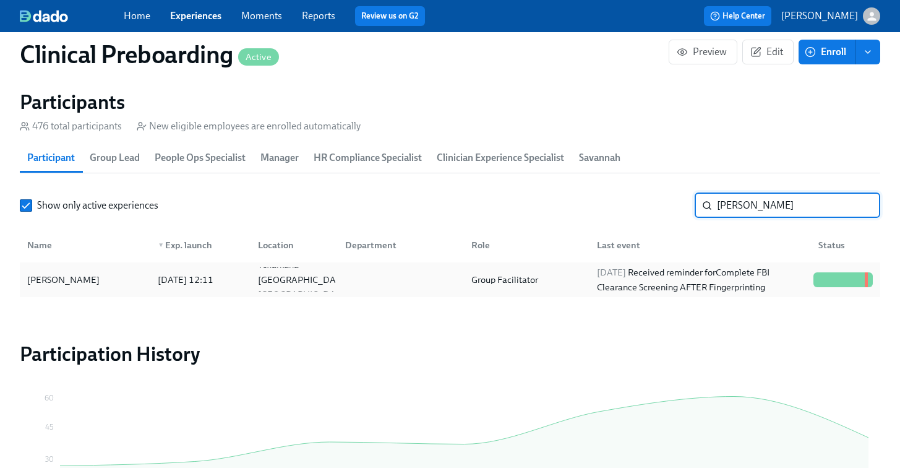
type input "tyler ed"
click at [110, 281] on div "[PERSON_NAME]" at bounding box center [85, 279] width 126 height 25
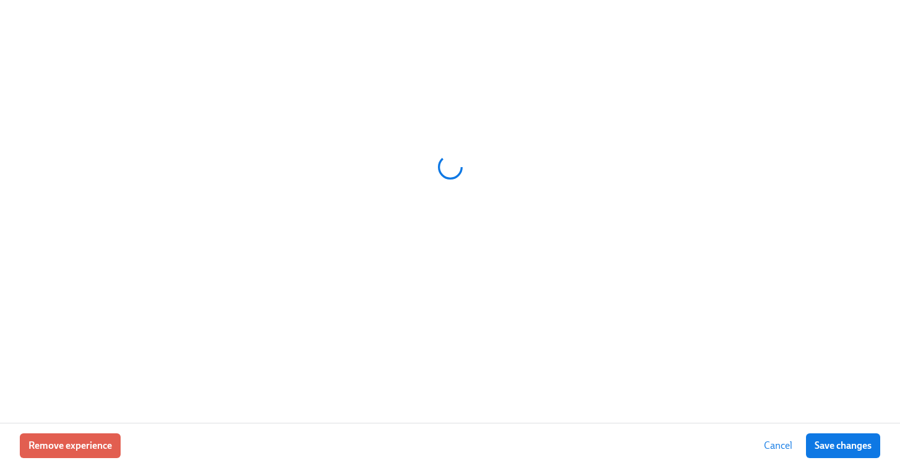
click at [110, 281] on div at bounding box center [450, 166] width 861 height 309
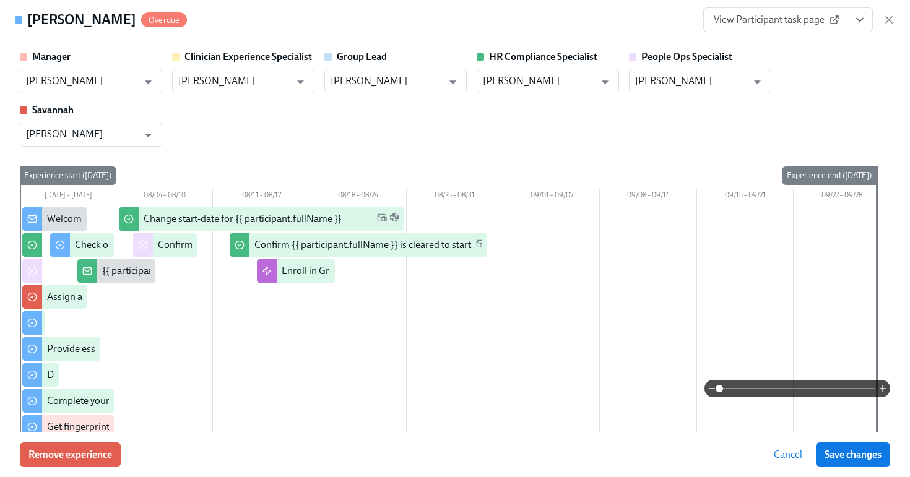
click at [868, 20] on button "View task page" at bounding box center [860, 19] width 26 height 25
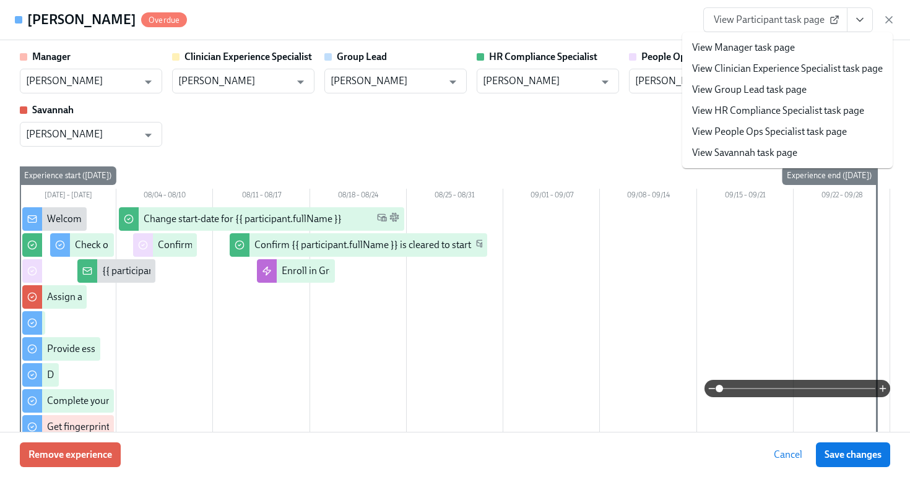
click at [786, 113] on link "View HR Compliance Specialist task page" at bounding box center [778, 111] width 172 height 14
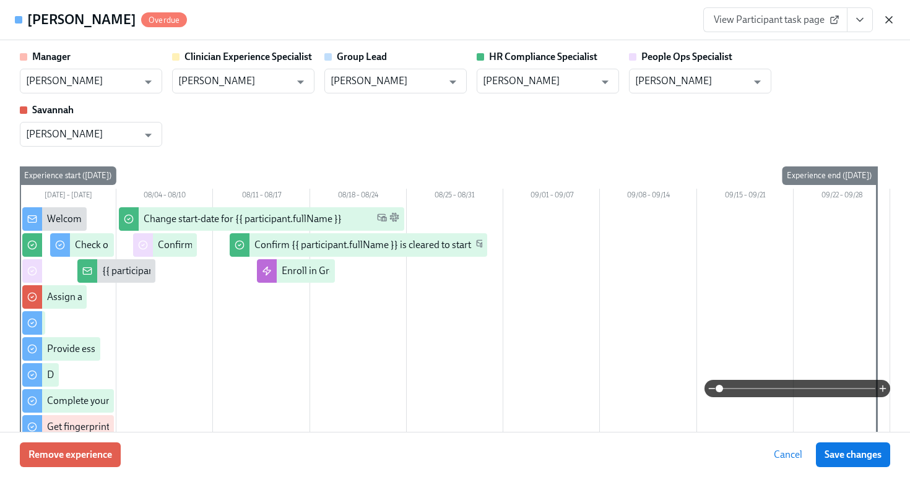
click at [890, 17] on icon "button" at bounding box center [889, 20] width 6 height 6
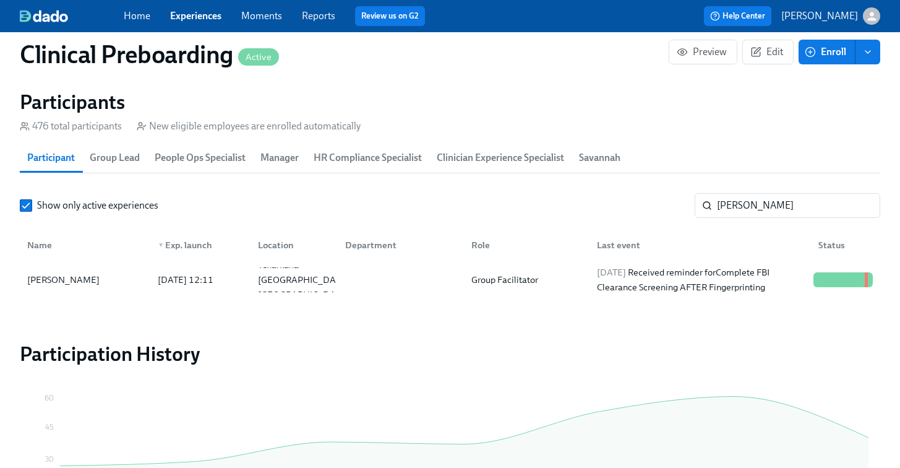
click at [204, 25] on div "Home Experiences Moments Reports Review us on G2" at bounding box center [313, 16] width 379 height 20
click at [197, 17] on link "Experiences" at bounding box center [195, 16] width 51 height 12
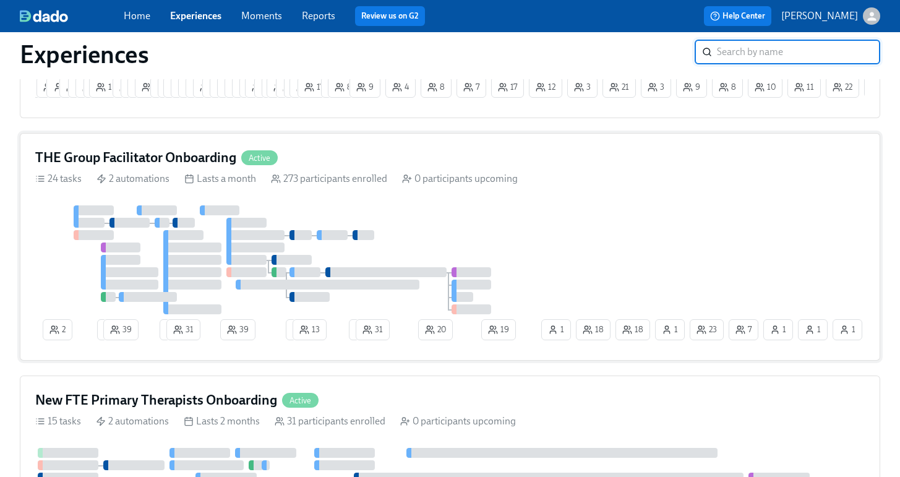
click at [404, 211] on div at bounding box center [287, 259] width 504 height 109
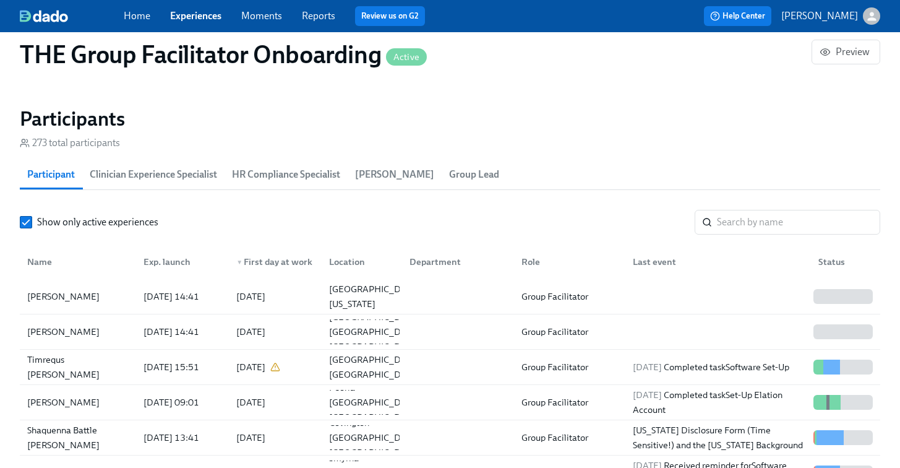
scroll to position [1062, 0]
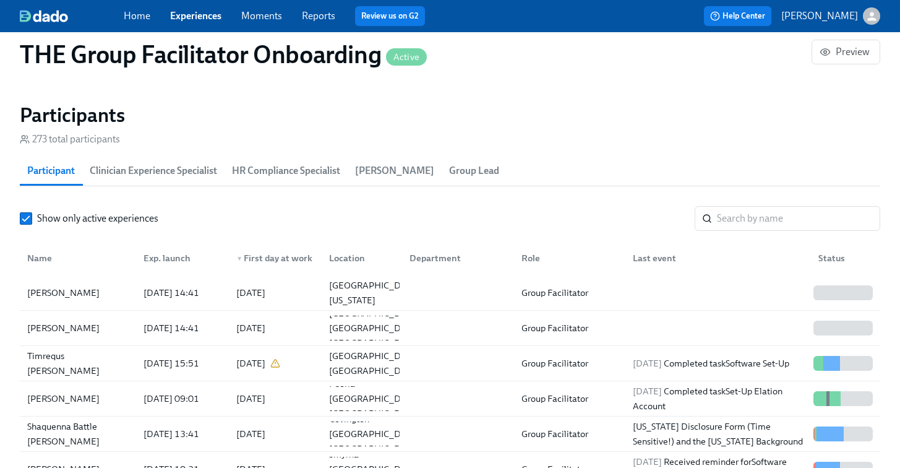
click at [93, 61] on h1 "THE Group Facilitator Onboarding Active" at bounding box center [223, 55] width 407 height 30
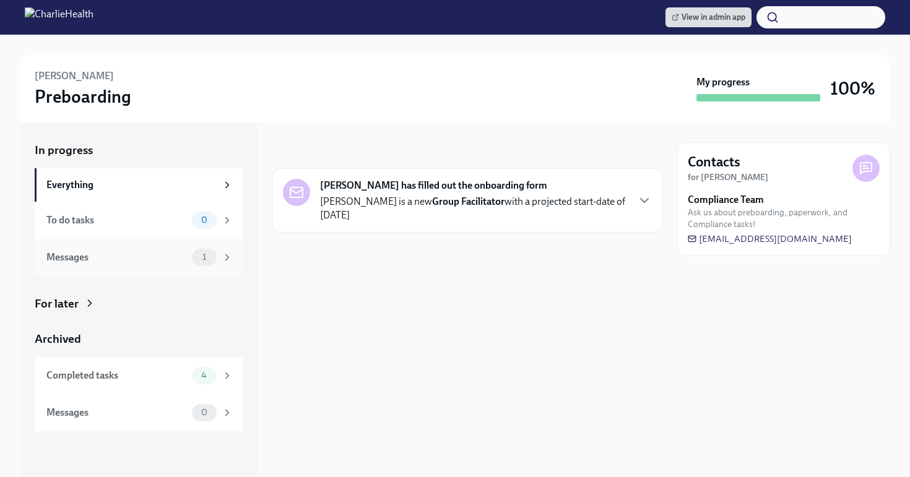
click at [196, 261] on span "1" at bounding box center [204, 256] width 19 height 9
click at [159, 384] on div "Completed tasks 4" at bounding box center [139, 375] width 208 height 37
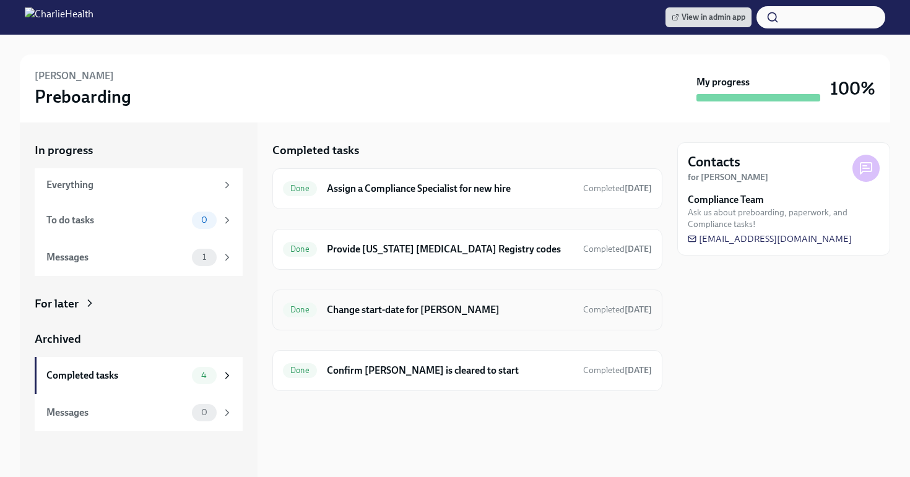
click at [449, 313] on h6 "Change start-date for [PERSON_NAME]" at bounding box center [450, 310] width 246 height 14
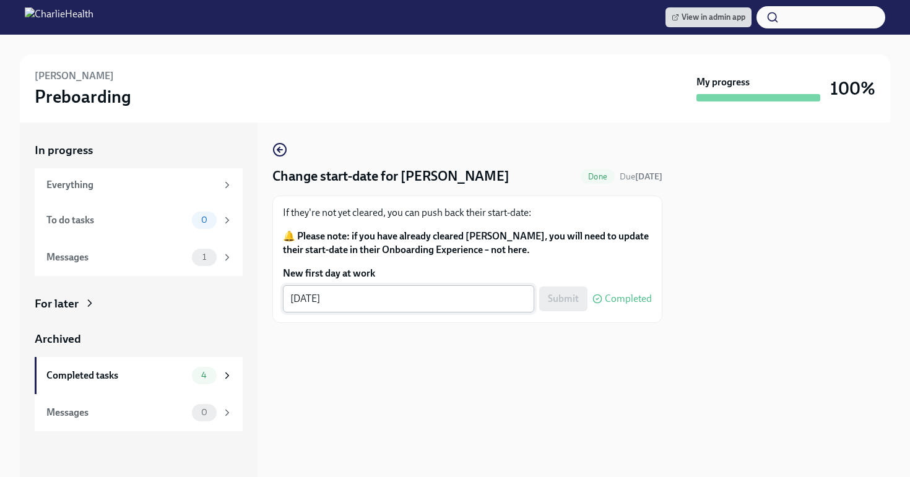
click at [377, 294] on textarea "[DATE]" at bounding box center [408, 298] width 236 height 15
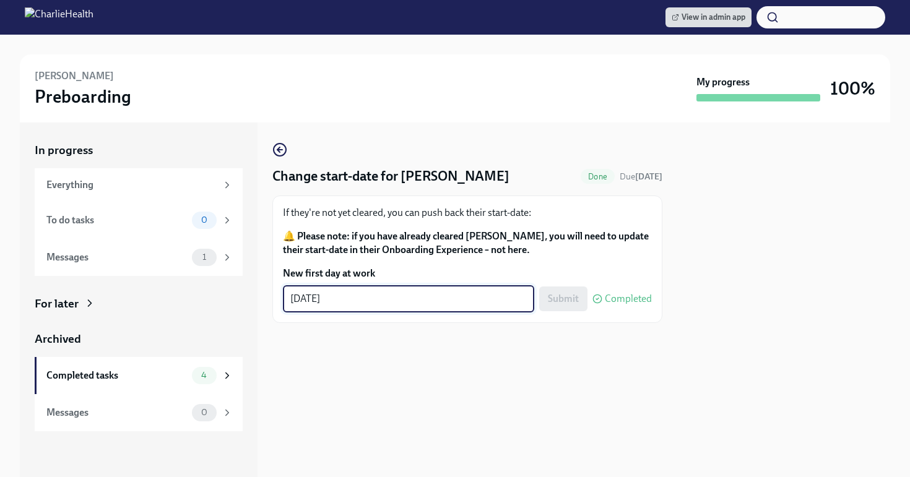
drag, startPoint x: 373, startPoint y: 296, endPoint x: 297, endPoint y: 300, distance: 75.6
click at [297, 300] on textarea "[DATE]" at bounding box center [408, 298] width 236 height 15
type textarea "[DATE]"
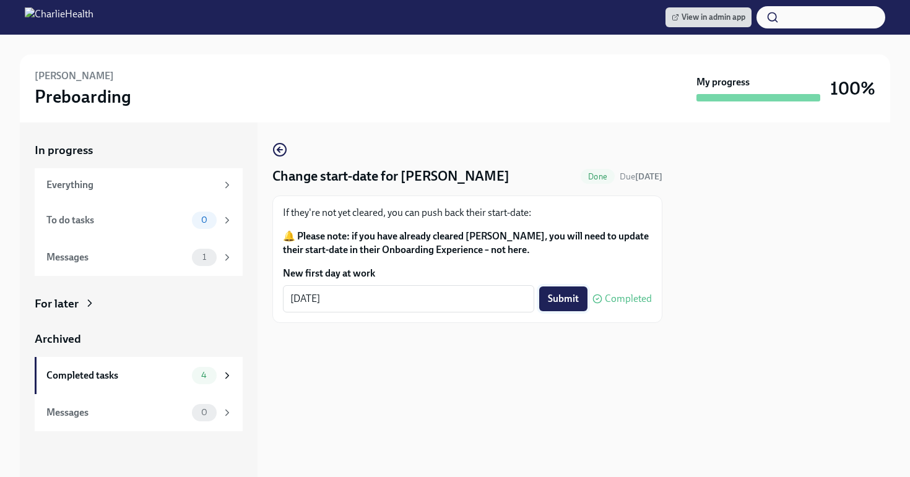
click at [557, 297] on span "Submit" at bounding box center [563, 299] width 31 height 12
click at [172, 379] on div "Completed tasks" at bounding box center [116, 376] width 140 height 14
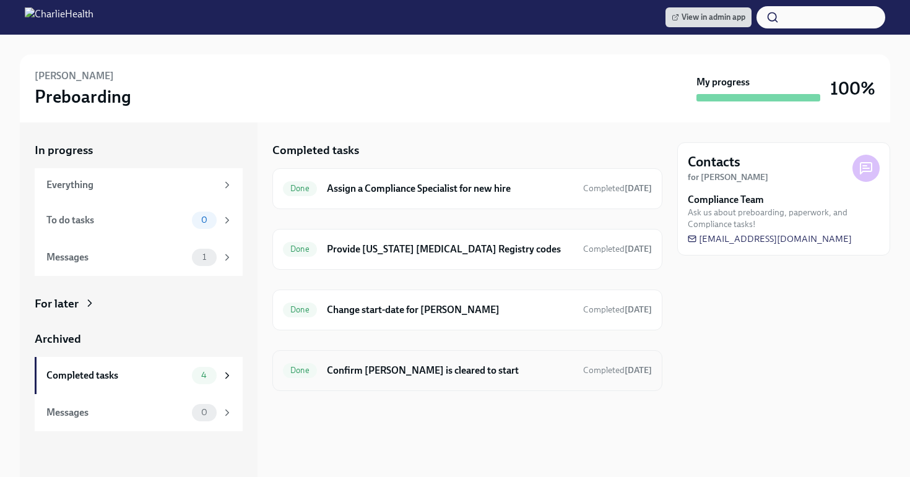
click at [425, 382] on div "Done Confirm [PERSON_NAME] is cleared to start Completed [DATE]" at bounding box center [467, 370] width 390 height 41
click at [415, 368] on h6 "Confirm [PERSON_NAME] is cleared to start" at bounding box center [450, 371] width 246 height 14
